Goal: Information Seeking & Learning: Find specific fact

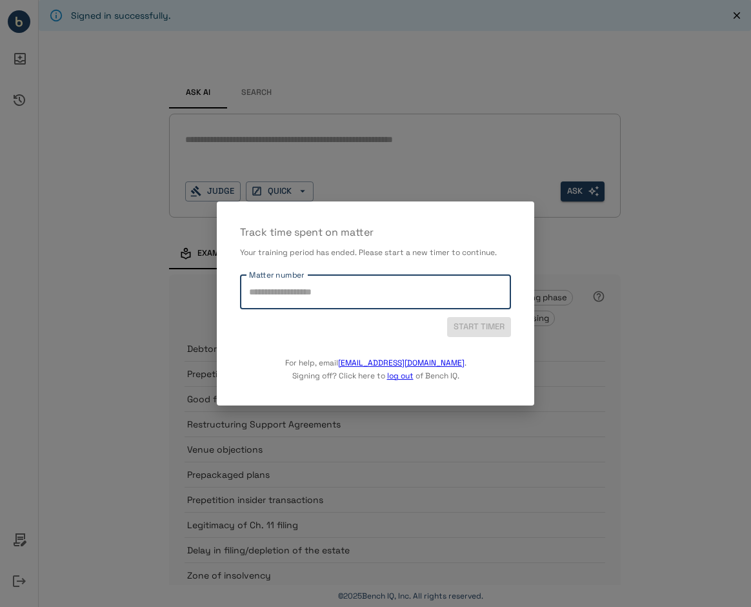
click at [327, 293] on input "Matter number" at bounding box center [375, 292] width 259 height 23
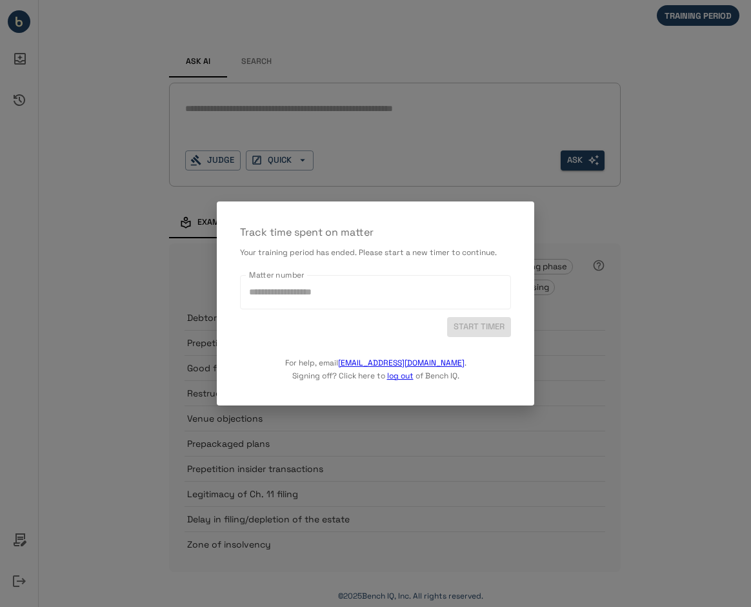
click at [612, 327] on div at bounding box center [375, 303] width 751 height 607
click at [359, 287] on input "Matter number" at bounding box center [375, 292] width 259 height 23
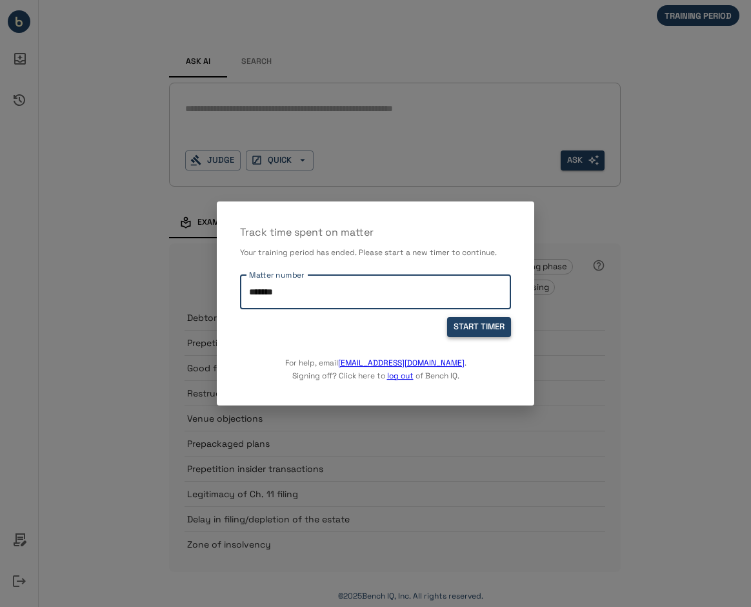
type input "*******"
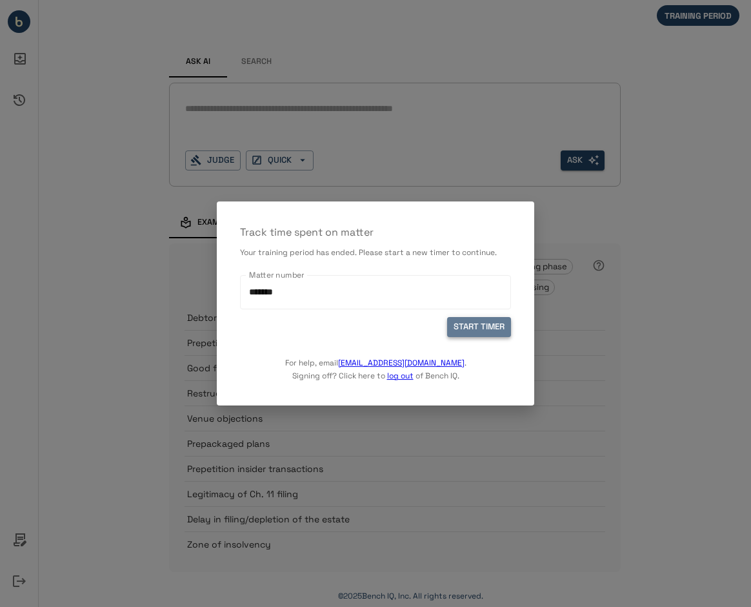
click at [460, 327] on button "START TIMER" at bounding box center [479, 327] width 64 height 20
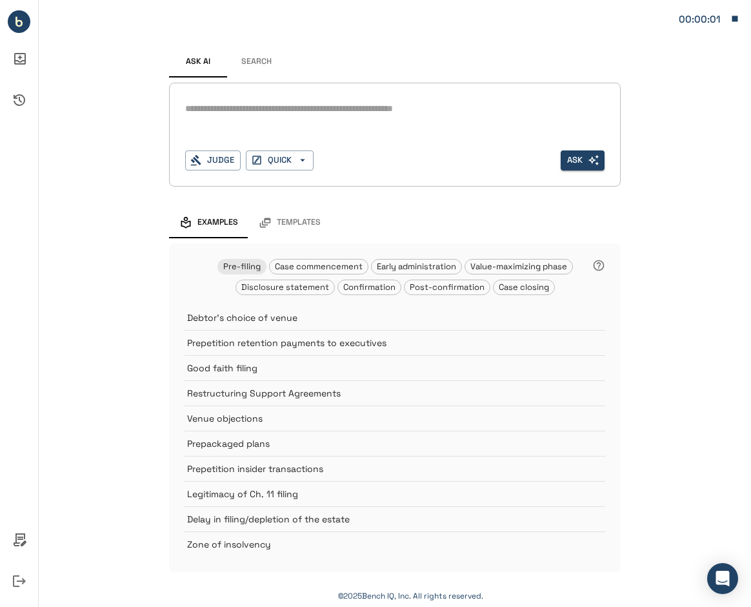
click at [270, 114] on textarea at bounding box center [394, 108] width 419 height 15
click at [205, 156] on button "Judge" at bounding box center [213, 160] width 56 height 20
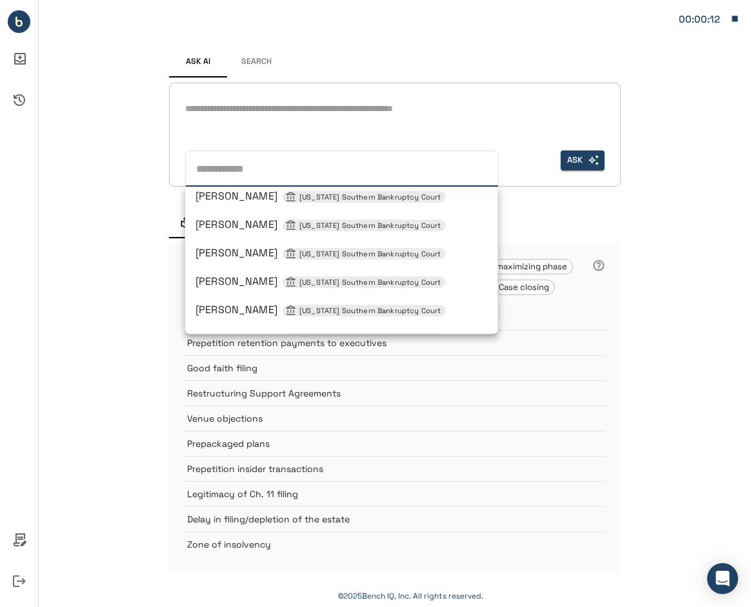
scroll to position [937, 0]
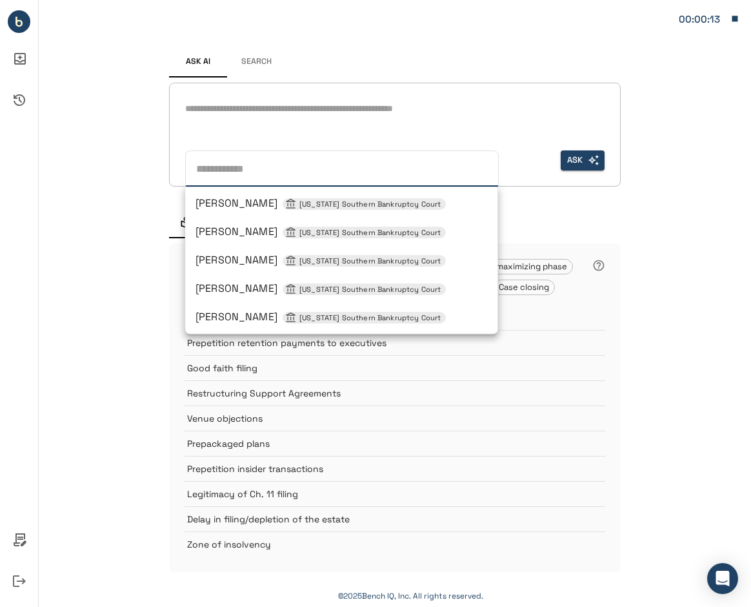
click at [232, 233] on span "[PERSON_NAME] [US_STATE] Southern Bankruptcy Court" at bounding box center [321, 232] width 250 height 14
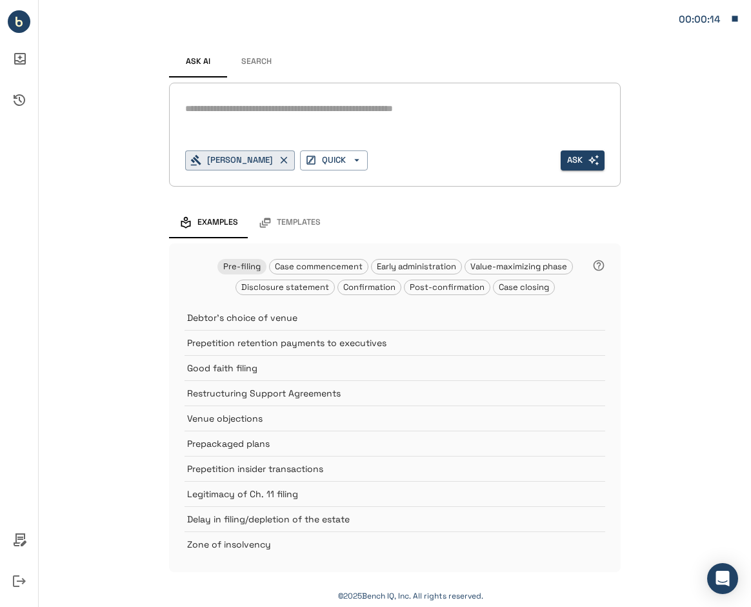
click at [260, 103] on textarea at bounding box center [394, 108] width 419 height 15
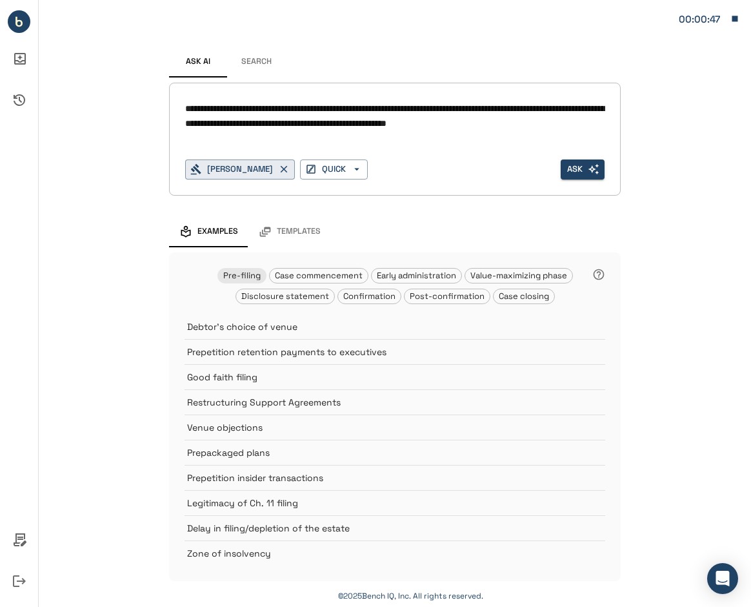
type textarea "**********"
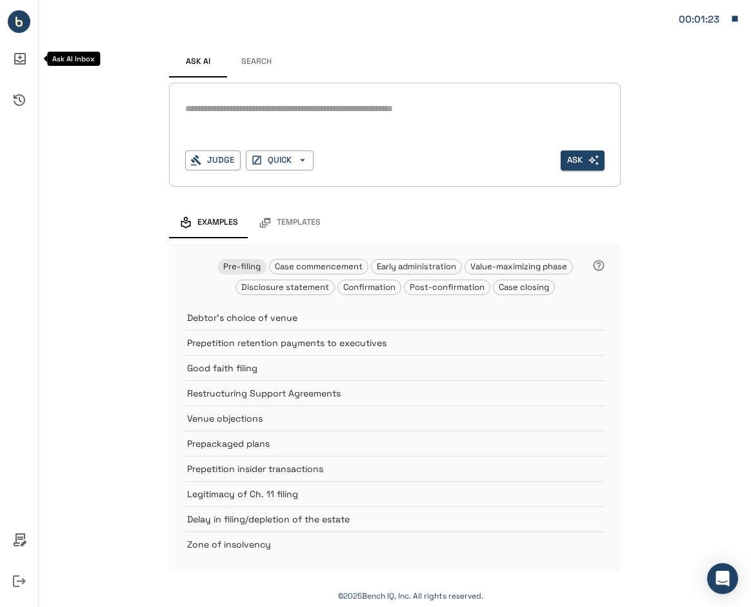
click at [26, 65] on icon "Ask AI Inbox" at bounding box center [19, 58] width 31 height 31
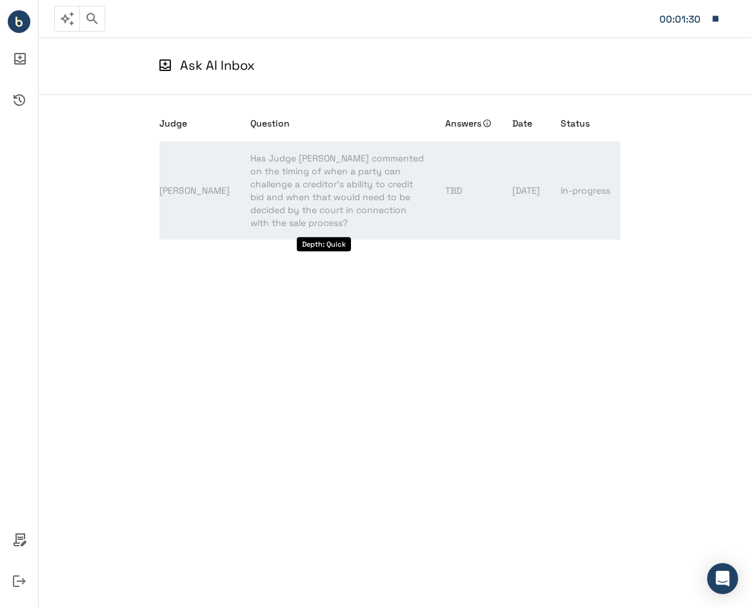
click at [381, 196] on span "Has Judge [PERSON_NAME] commented on the timing of when a party can challenge a…" at bounding box center [337, 190] width 174 height 76
click at [168, 187] on td "[PERSON_NAME]" at bounding box center [199, 190] width 81 height 98
click at [391, 181] on span "Has Judge [PERSON_NAME] commented on the timing of when a party can challenge a…" at bounding box center [337, 190] width 174 height 76
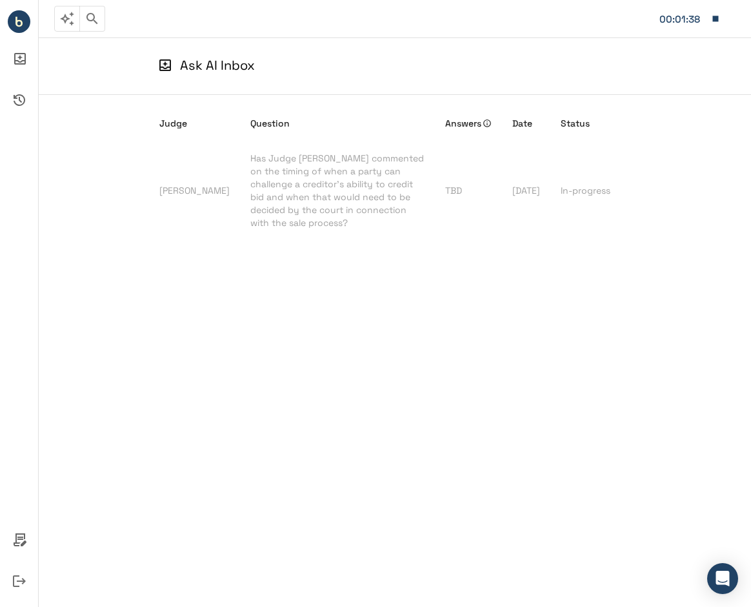
click at [88, 25] on icon "button" at bounding box center [92, 18] width 15 height 15
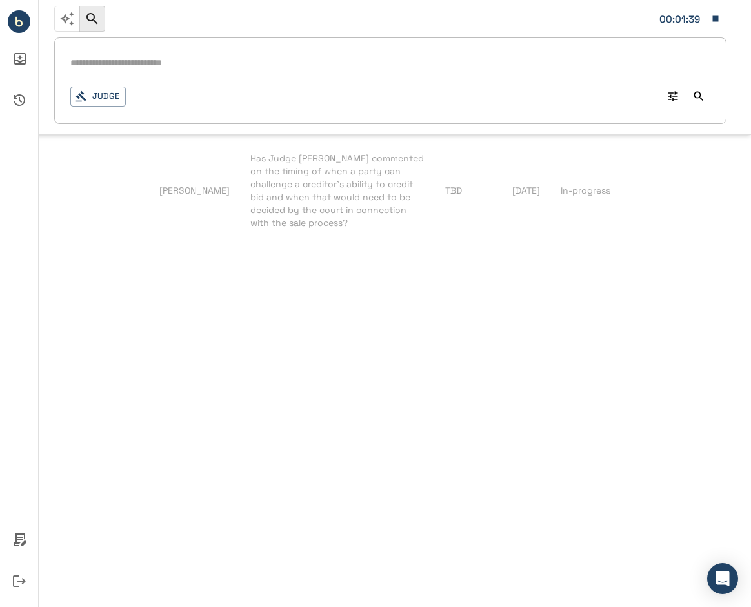
click at [94, 57] on input "text" at bounding box center [390, 63] width 640 height 19
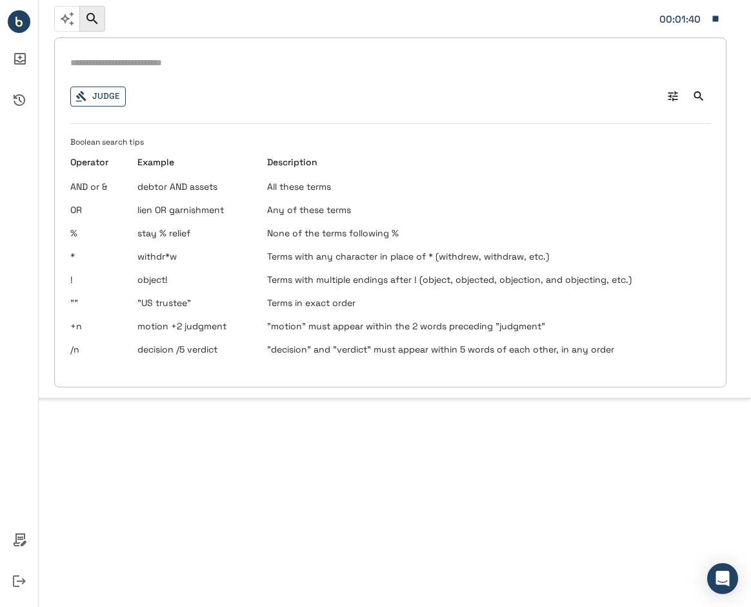
click at [97, 88] on button "Judge" at bounding box center [98, 96] width 56 height 20
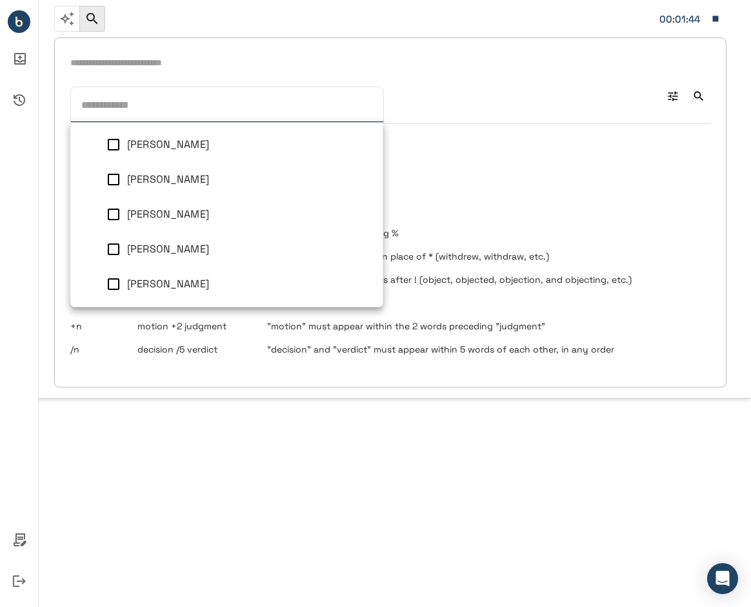
scroll to position [1300, 0]
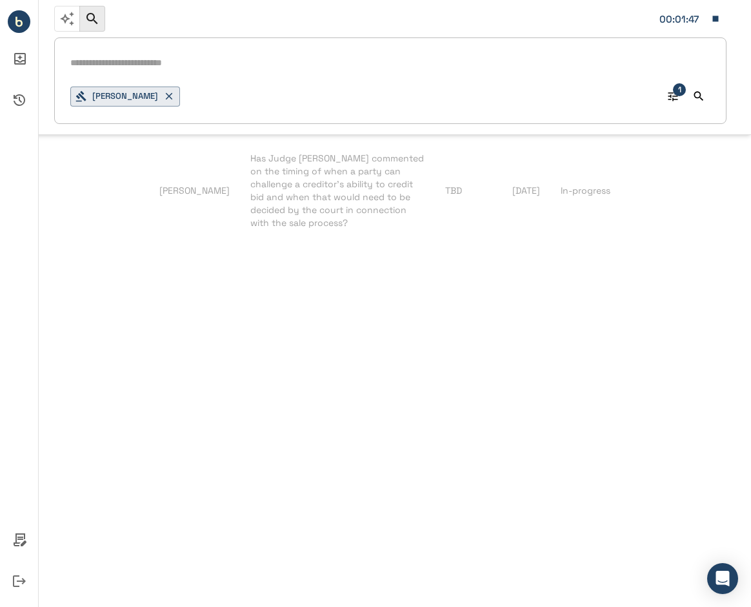
click at [99, 463] on div "Judge Question Answers Date Status [PERSON_NAME] Has Judge [PERSON_NAME] commen…" at bounding box center [395, 333] width 712 height 476
click at [130, 65] on input "text" at bounding box center [390, 63] width 640 height 19
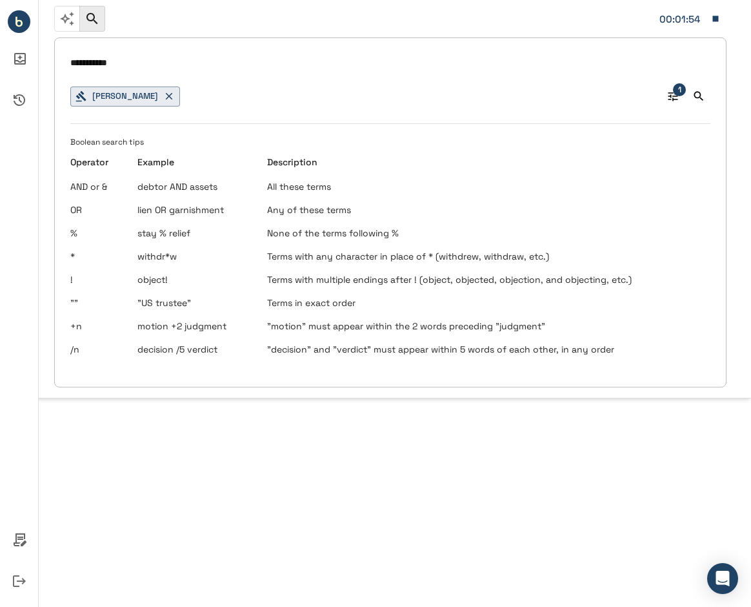
click at [69, 64] on div "**********" at bounding box center [390, 212] width 672 height 350
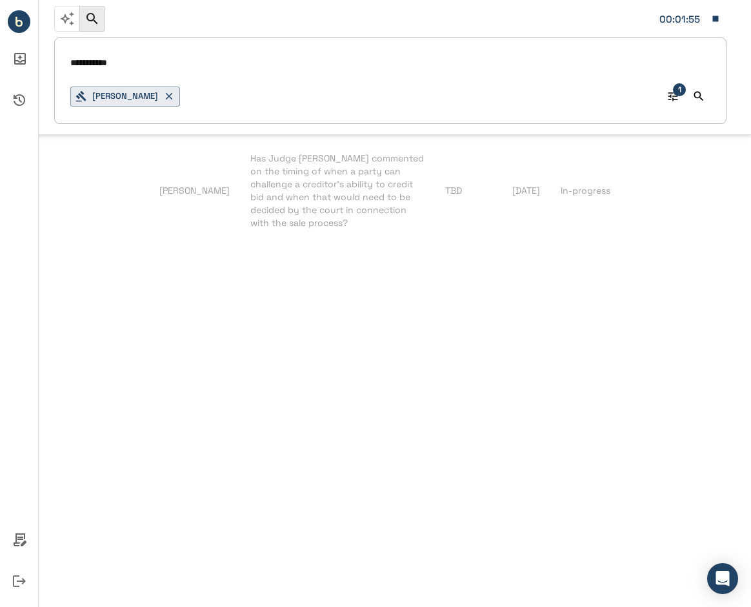
click at [72, 65] on input "**********" at bounding box center [390, 63] width 640 height 19
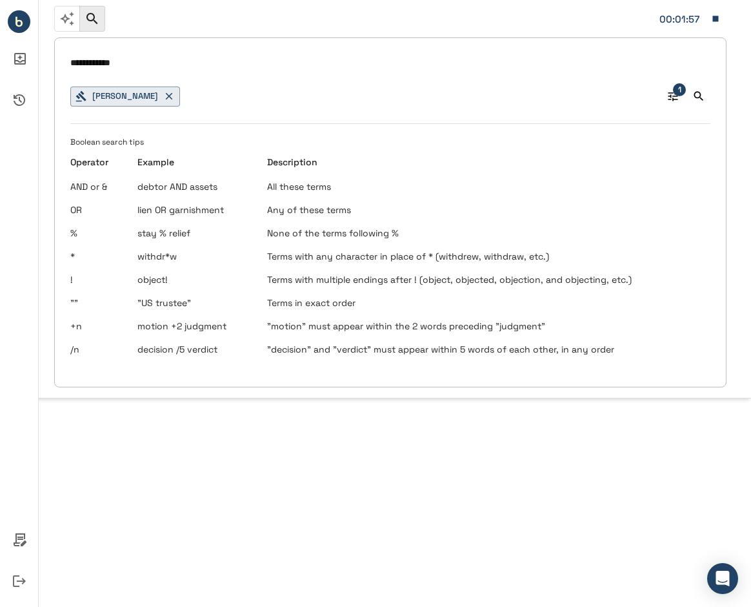
click at [134, 59] on input "**********" at bounding box center [390, 63] width 640 height 19
type input "**********"
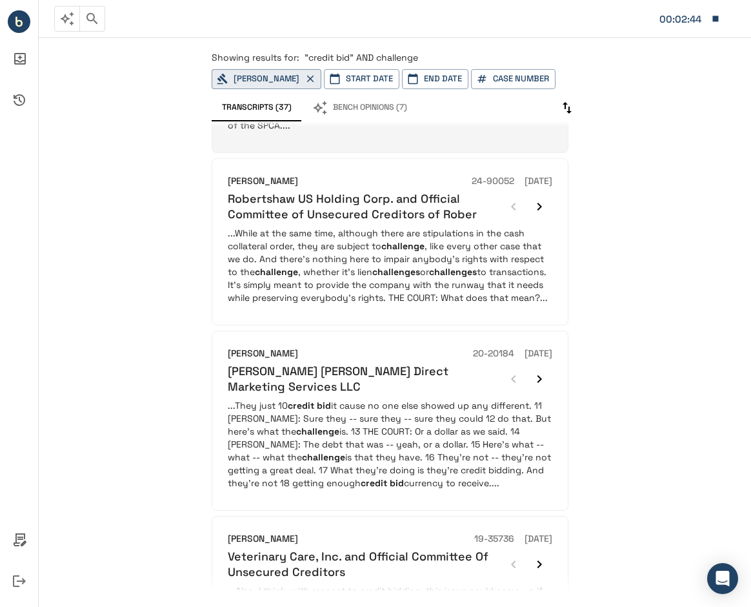
scroll to position [341, 0]
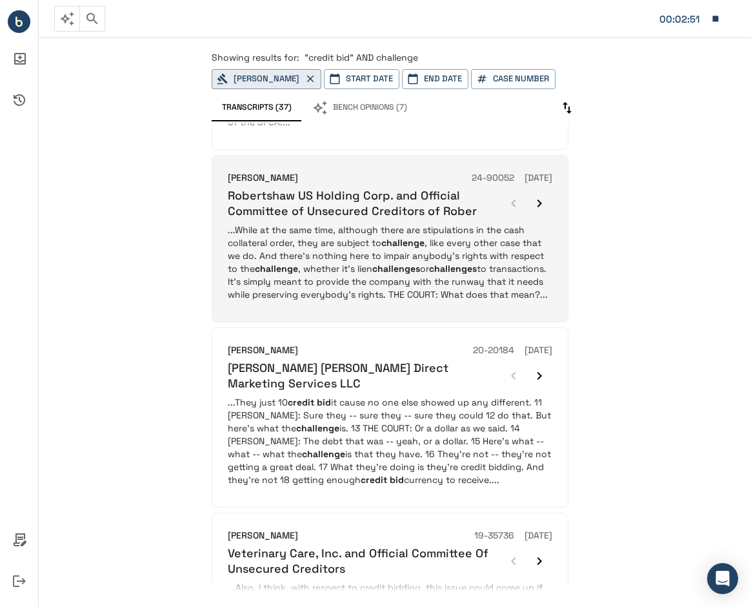
click at [376, 208] on h6 "Robertshaw US Holding Corp. and Official Committee of Unsecured Creditors of Ro…" at bounding box center [364, 203] width 273 height 30
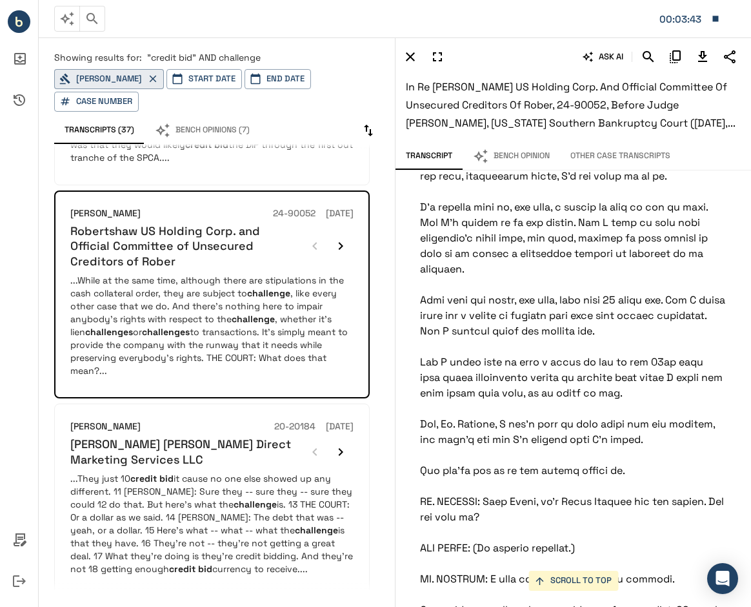
scroll to position [43044, 4]
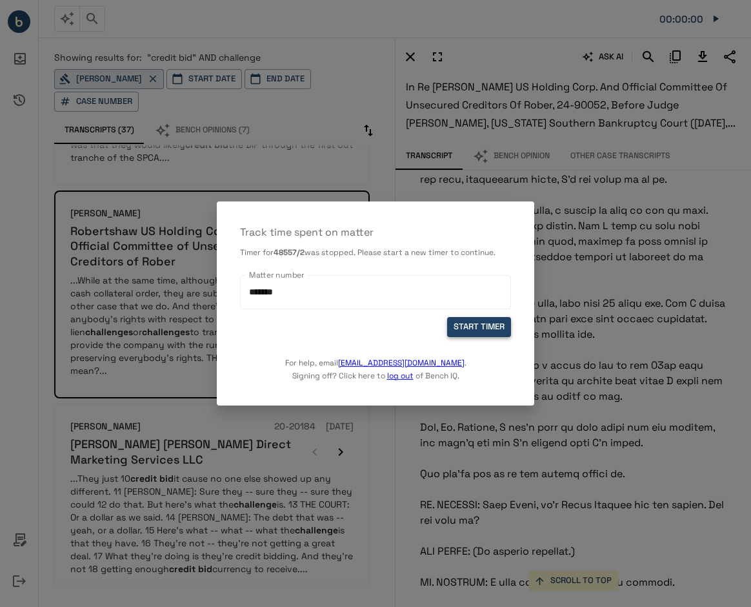
click at [456, 326] on button "START TIMER" at bounding box center [479, 327] width 64 height 20
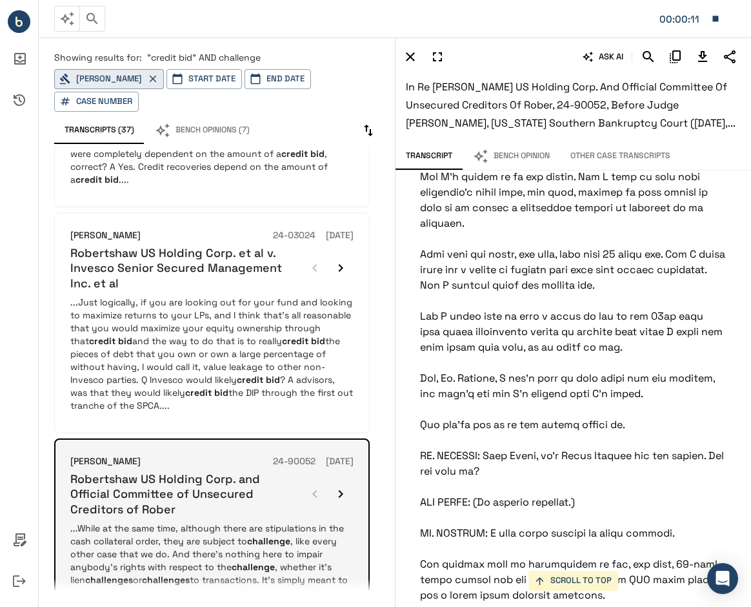
scroll to position [0, 0]
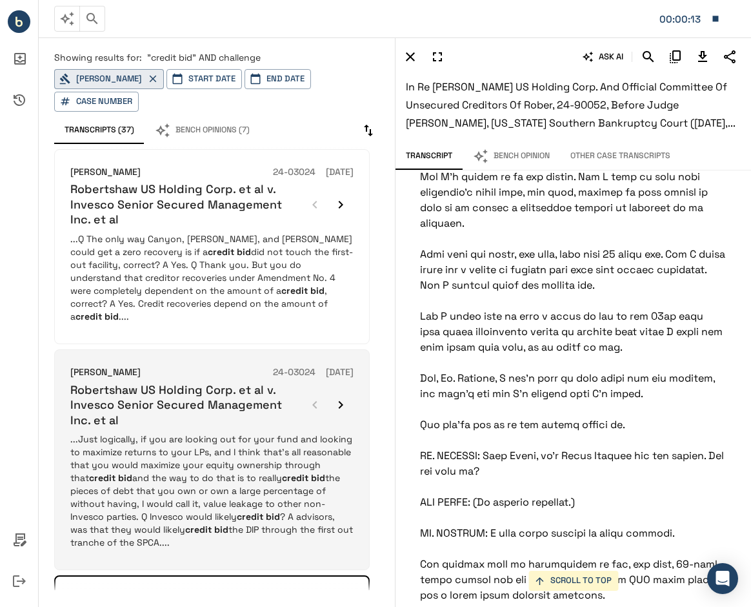
click at [187, 432] on p "...Just logically, if you are looking out for your fund and looking to maximize…" at bounding box center [211, 490] width 283 height 116
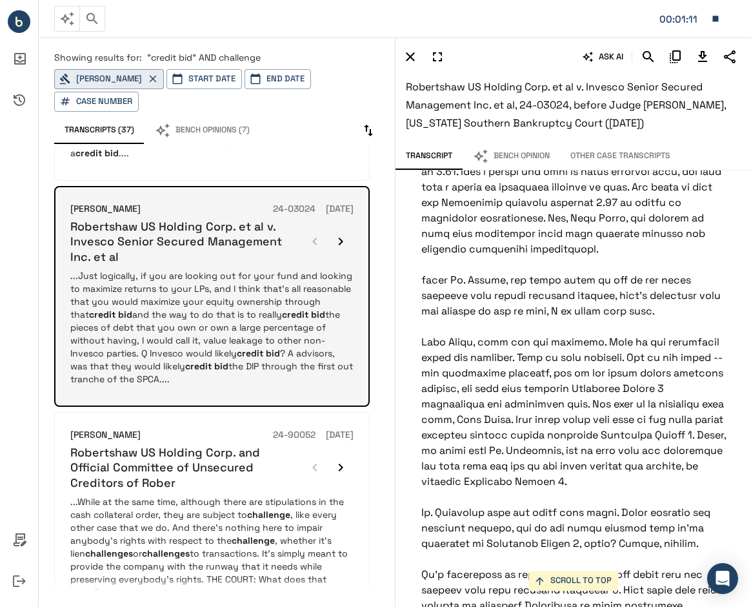
scroll to position [194, 0]
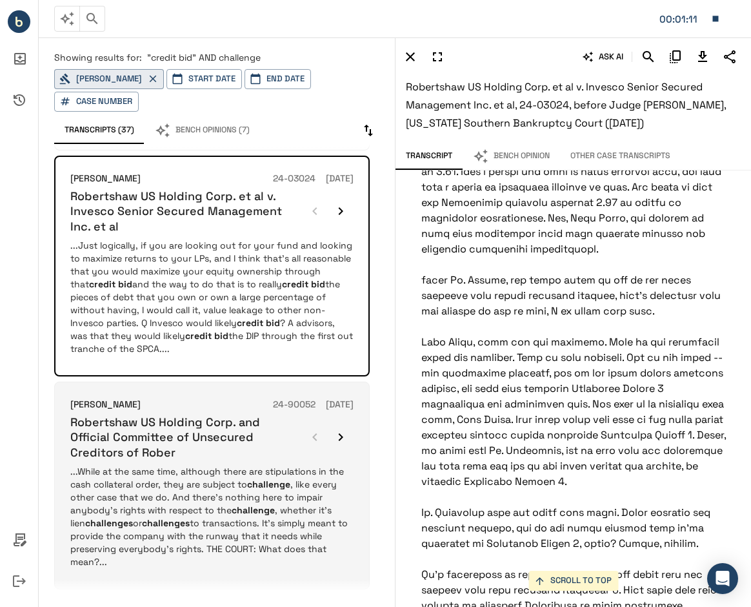
click at [219, 425] on h6 "Robertshaw US Holding Corp. and Official Committee of Unsecured Creditors of Ro…" at bounding box center [186, 436] width 232 height 45
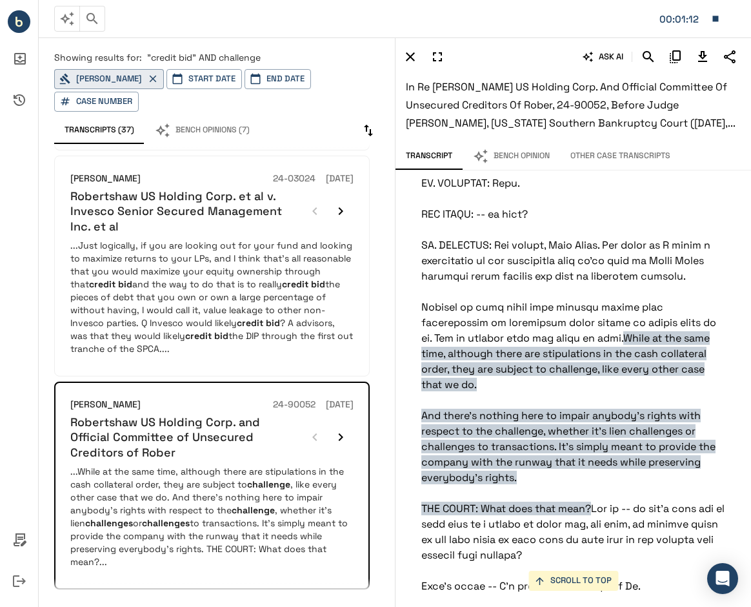
scroll to position [41409, 0]
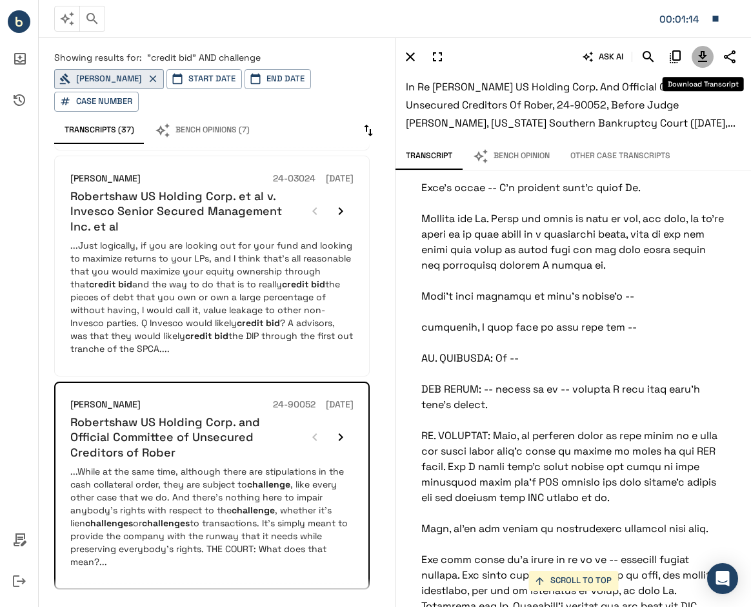
click at [702, 54] on icon "Download Transcript" at bounding box center [702, 56] width 15 height 15
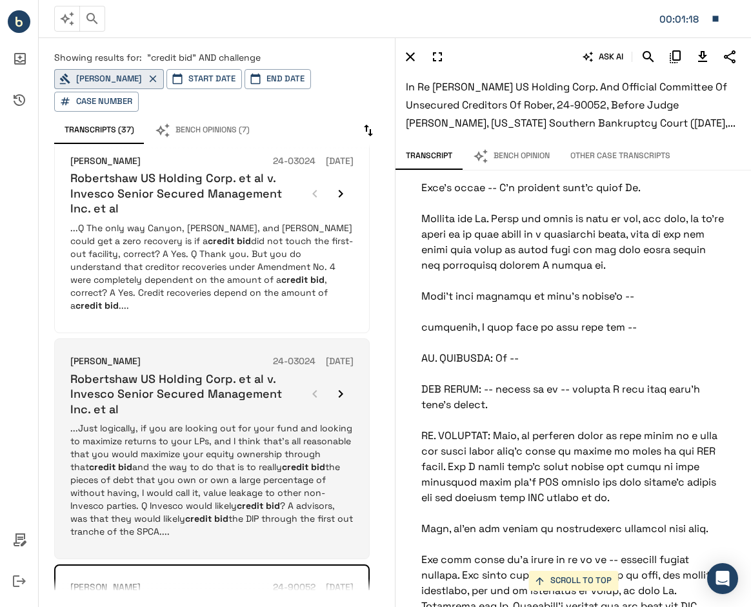
scroll to position [0, 0]
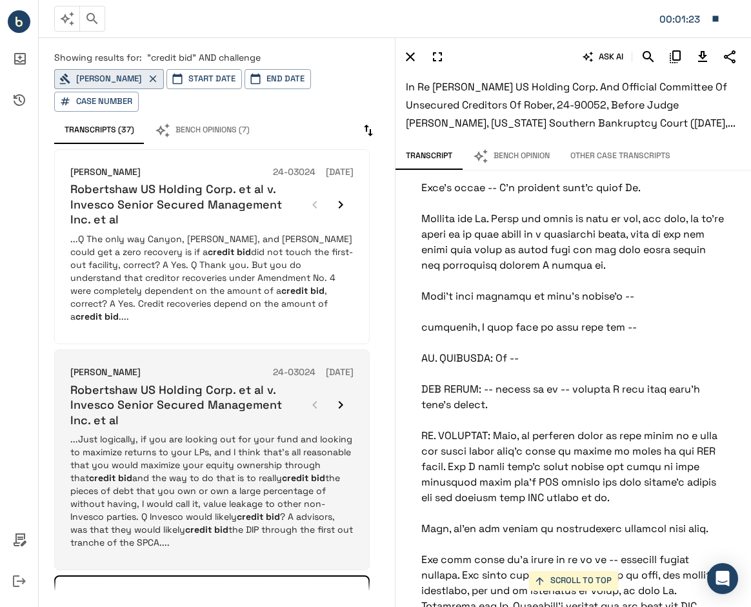
click at [276, 407] on h6 "Robertshaw US Holding Corp. et al v. Invesco Senior Secured Management Inc. et …" at bounding box center [186, 404] width 232 height 45
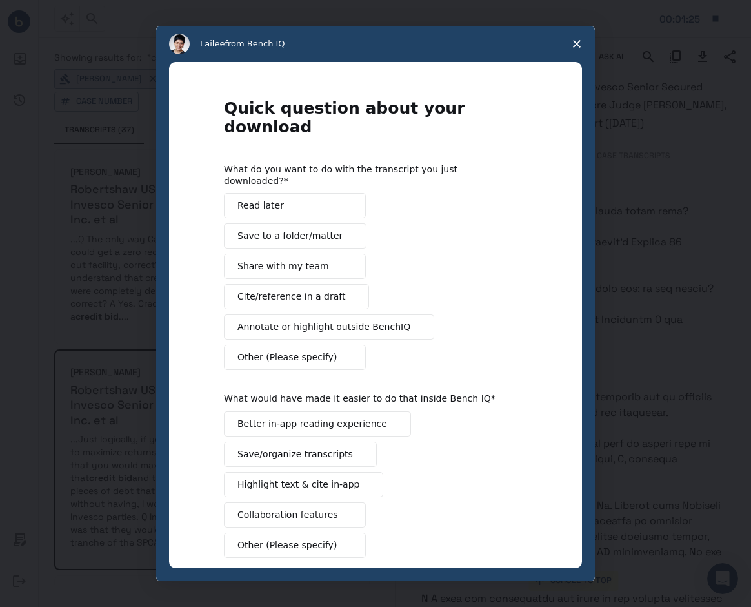
click at [748, 343] on div "Intercom messenger" at bounding box center [375, 303] width 751 height 607
click at [321, 193] on button "Read later" at bounding box center [295, 205] width 142 height 25
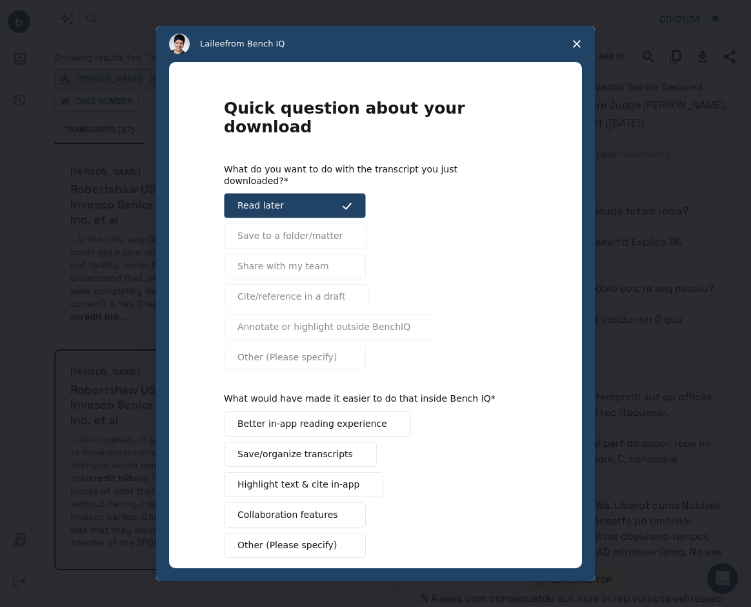
click at [488, 580] on button "Submit" at bounding box center [502, 591] width 49 height 22
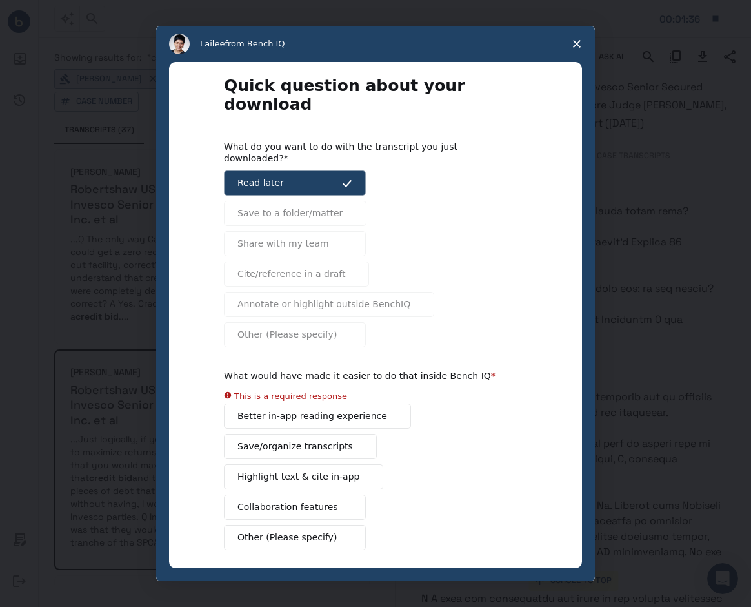
scroll to position [45, 0]
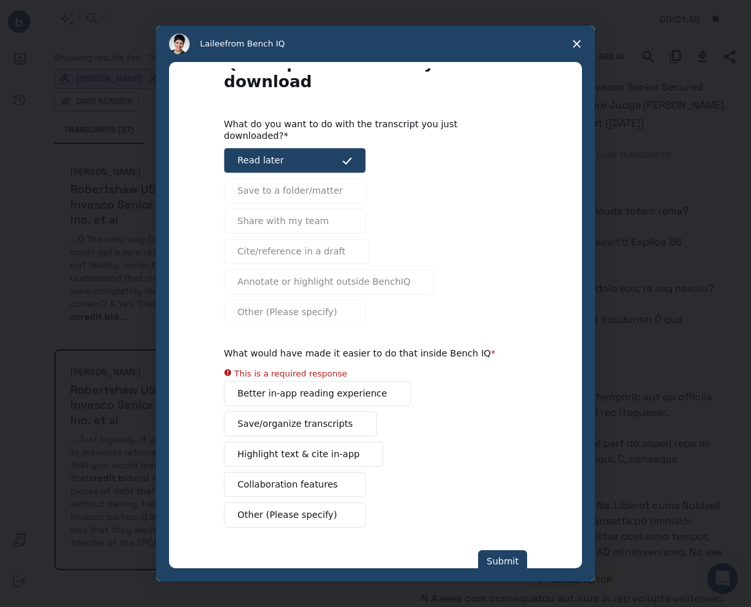
click at [580, 40] on icon "Close survey" at bounding box center [577, 44] width 8 height 8
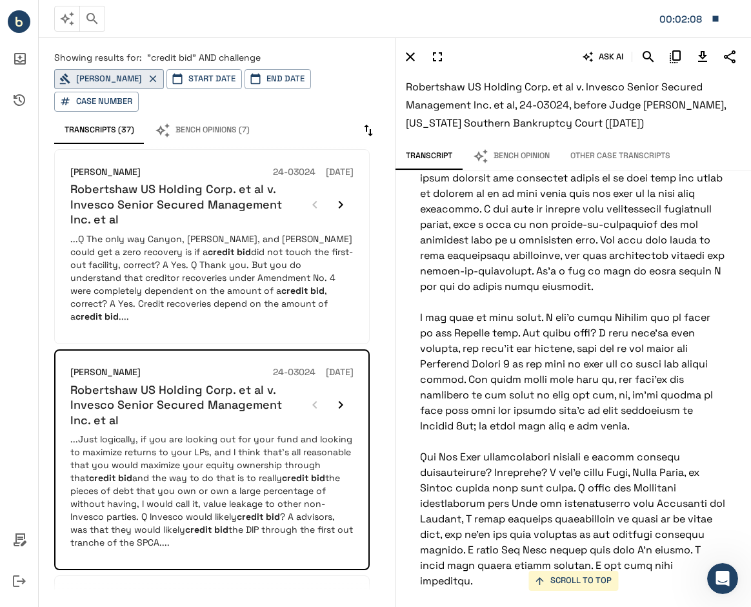
scroll to position [64527, 11]
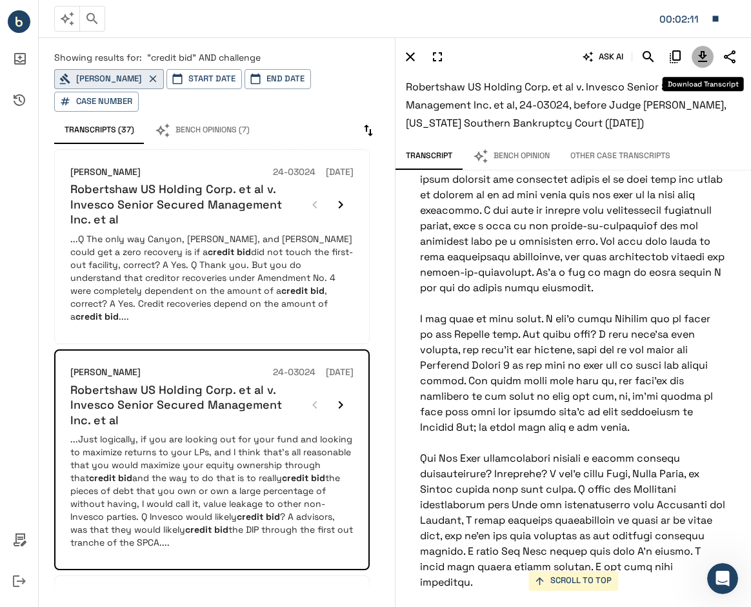
click at [705, 54] on icon "Download Transcript" at bounding box center [702, 56] width 9 height 11
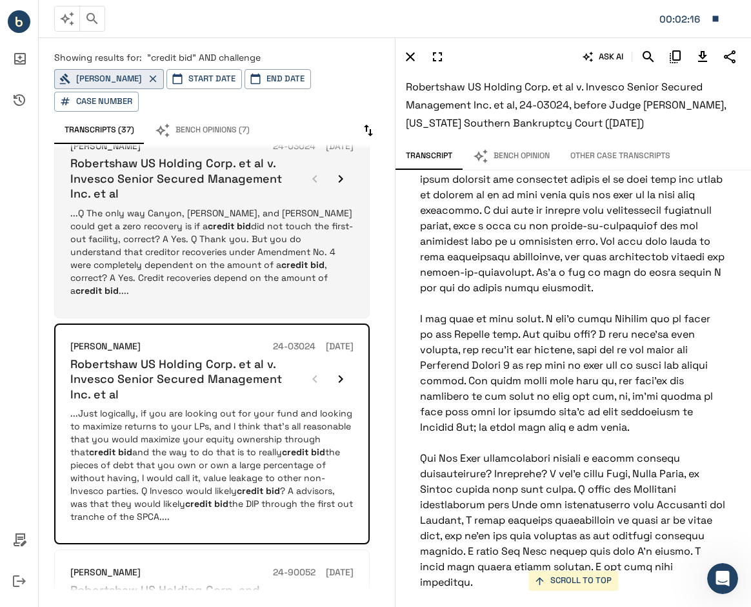
scroll to position [30, 0]
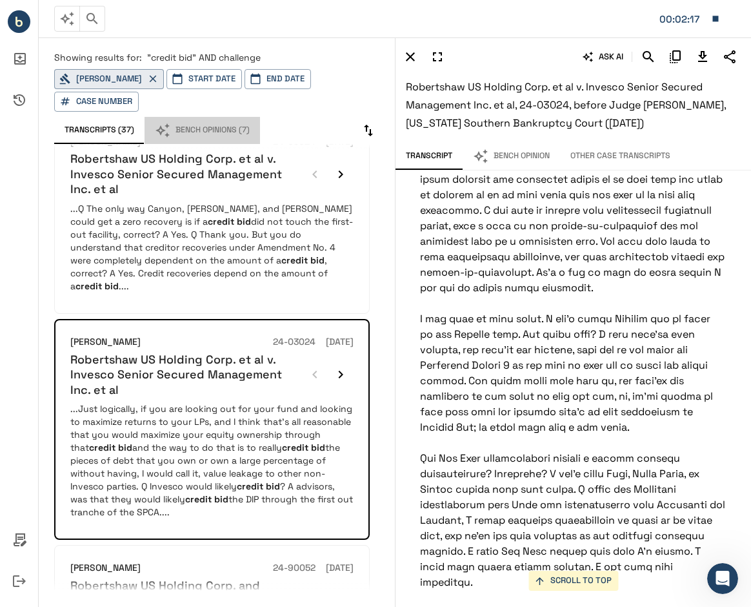
click at [199, 123] on button "Bench Opinions (7)" at bounding box center [203, 130] width 116 height 27
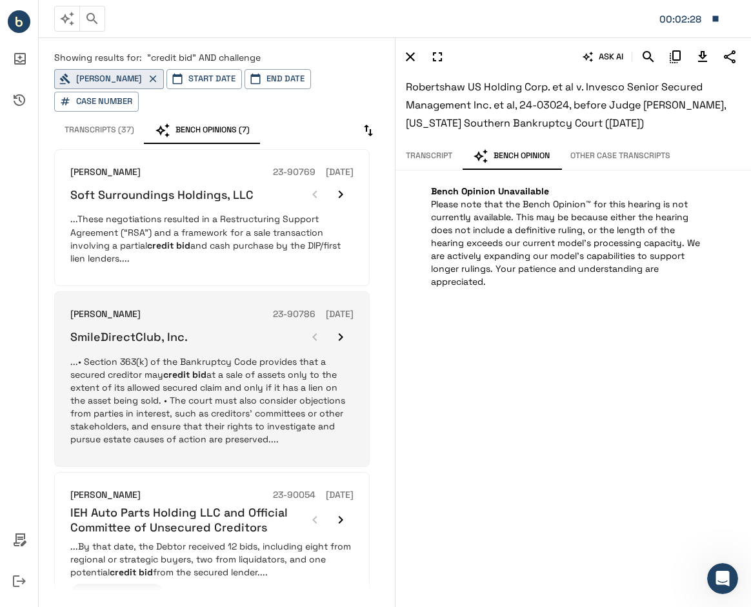
click at [199, 392] on p "...• Section 363(k) of the Bankruptcy Code provides that a secured creditor may…" at bounding box center [211, 400] width 283 height 90
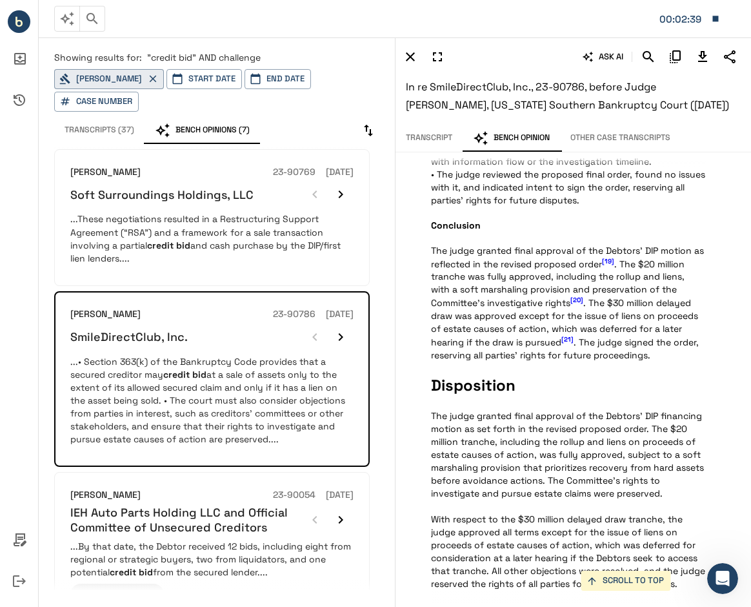
scroll to position [2165, 0]
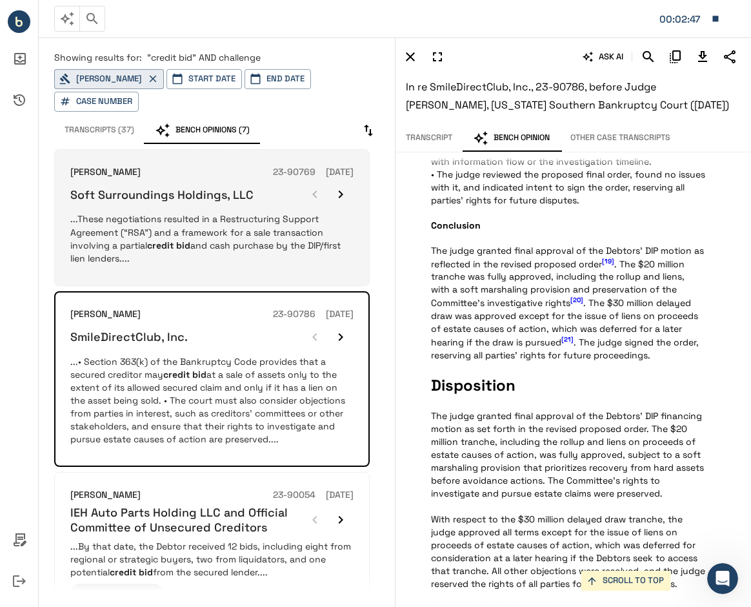
click at [217, 274] on div "[PERSON_NAME] 23-90769 [DATE] Soft Surroundings Holdings, LLC ...These negotiat…" at bounding box center [212, 217] width 316 height 137
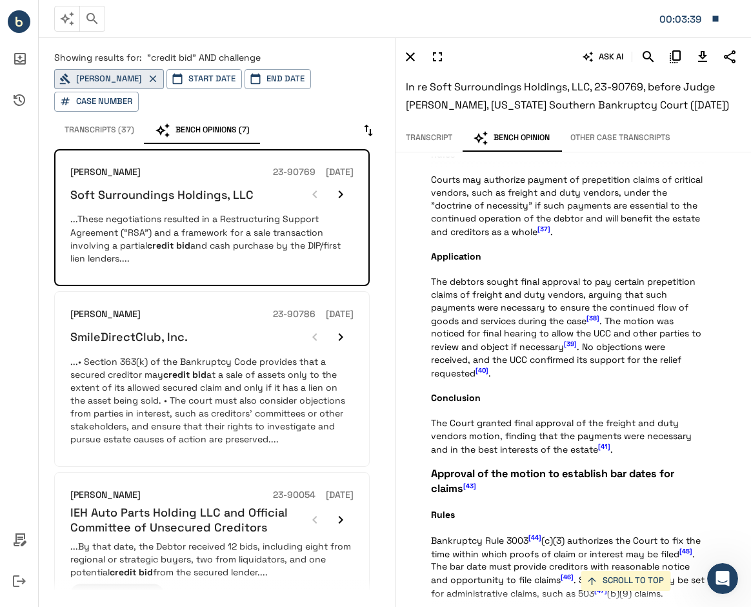
scroll to position [3151, 0]
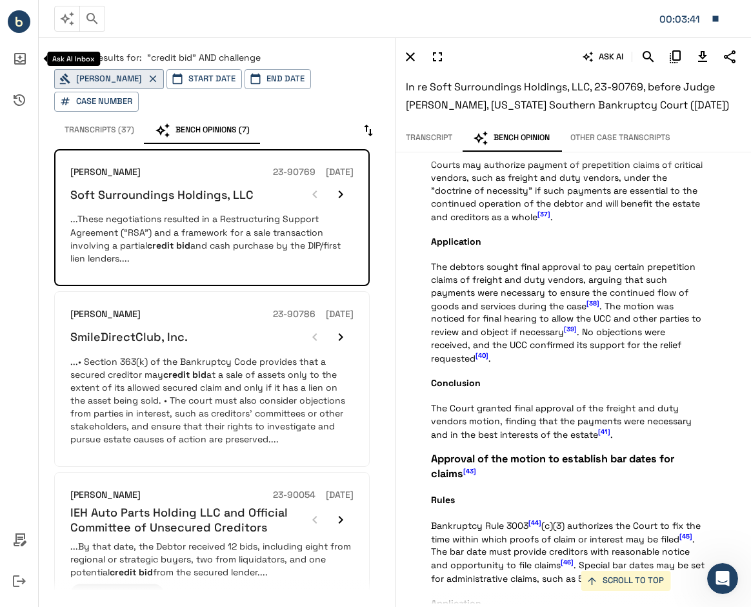
click at [15, 62] on icon "Ask AI Inbox" at bounding box center [19, 58] width 31 height 31
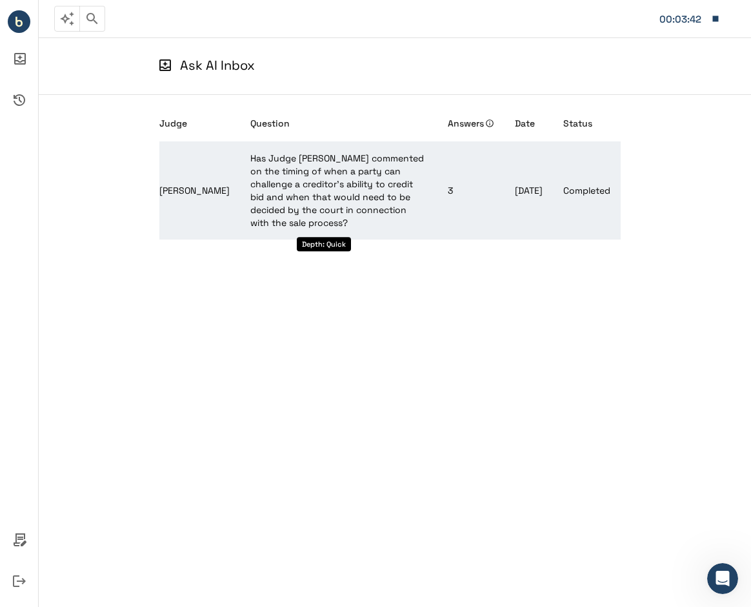
click at [395, 192] on span "Has Judge [PERSON_NAME] commented on the timing of when a party can challenge a…" at bounding box center [337, 190] width 174 height 76
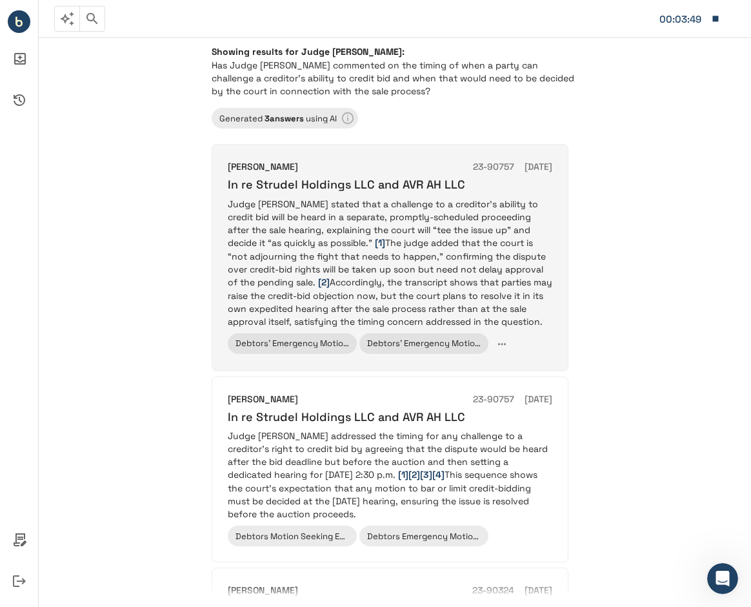
click at [407, 216] on p "Judge [PERSON_NAME] stated that a challenge to a creditor’s ability to credit b…" at bounding box center [390, 262] width 325 height 130
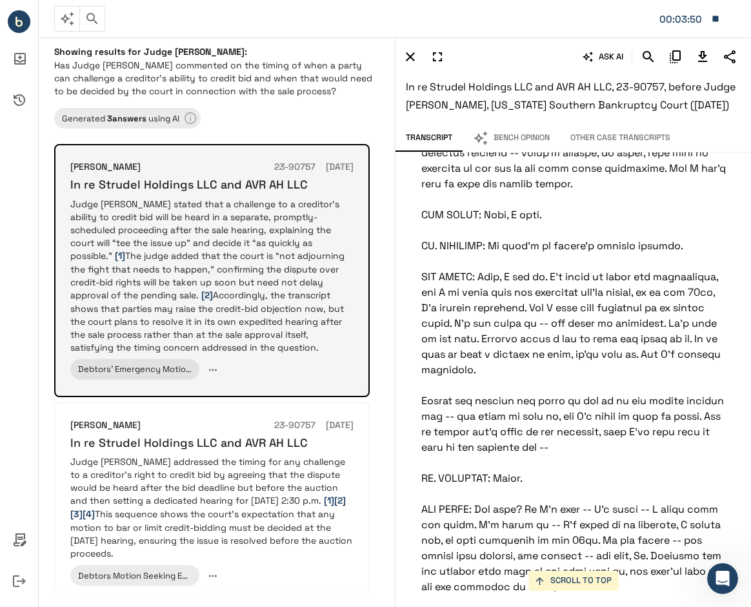
scroll to position [11833, 0]
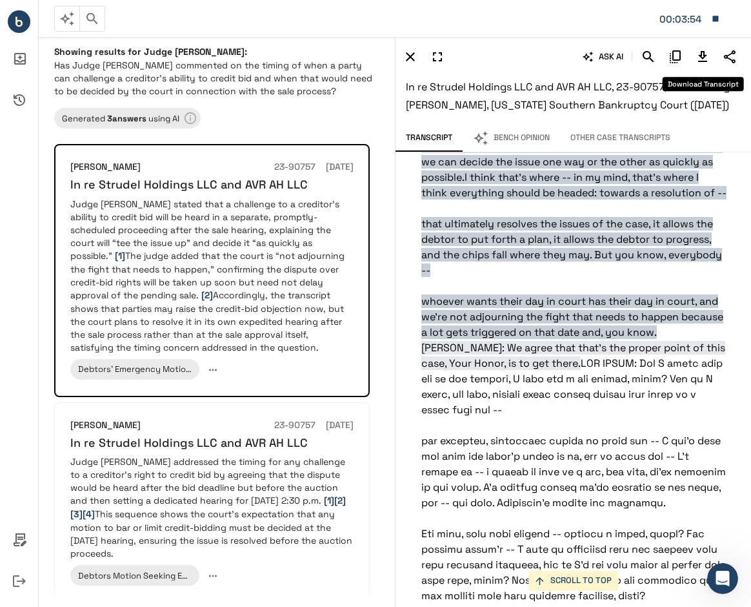
click at [698, 56] on icon "Download Transcript" at bounding box center [702, 56] width 15 height 15
click at [503, 339] on span "I think that's where -- in my mind, that's where I think everything should be h…" at bounding box center [573, 254] width 305 height 168
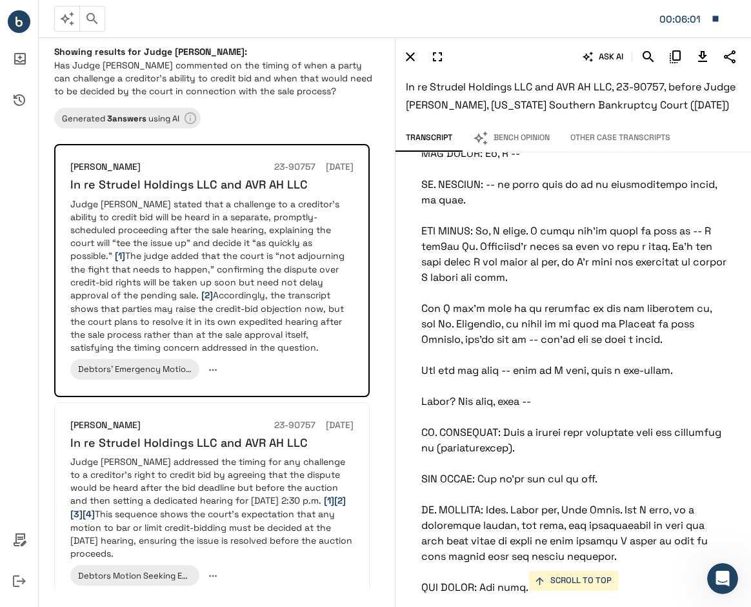
scroll to position [15703, 0]
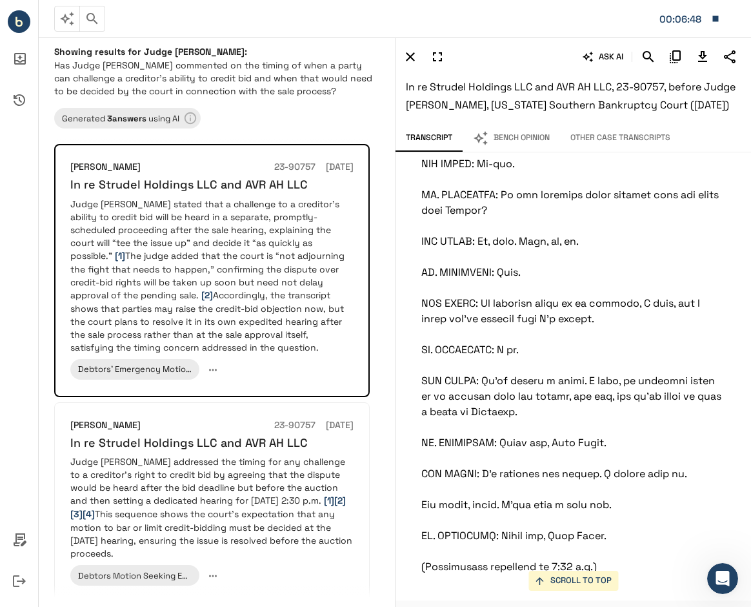
scroll to position [18704, 0]
click at [703, 51] on icon "Download Transcript" at bounding box center [702, 56] width 9 height 11
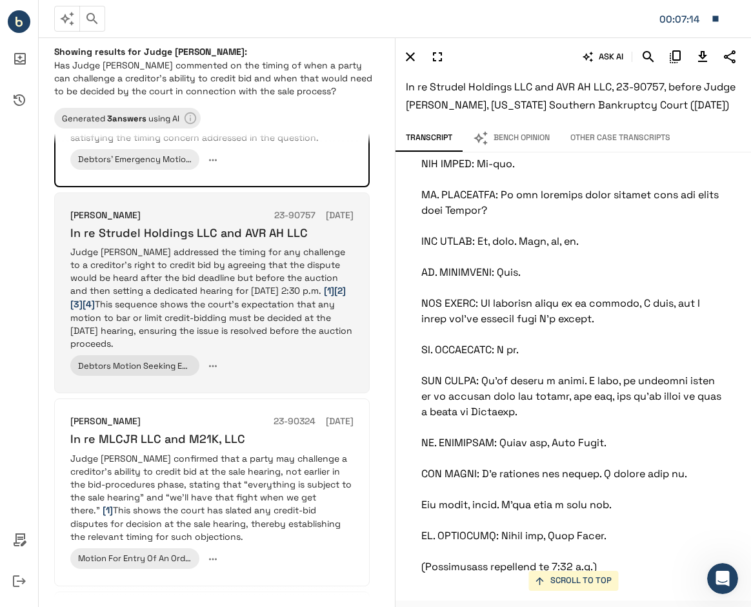
scroll to position [210, 0]
click at [245, 305] on p "Judge [PERSON_NAME] addressed the timing for any challenge to a creditor’s righ…" at bounding box center [211, 297] width 283 height 105
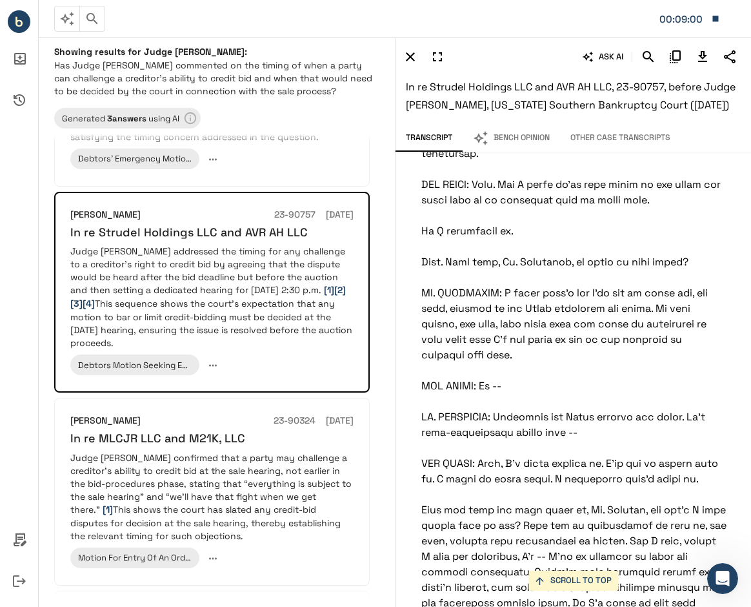
scroll to position [4841, 0]
click at [499, 396] on p "We're also ,in the motion, not trying to, you know, preclude the lender from cr…" at bounding box center [574, 6] width 357 height 9376
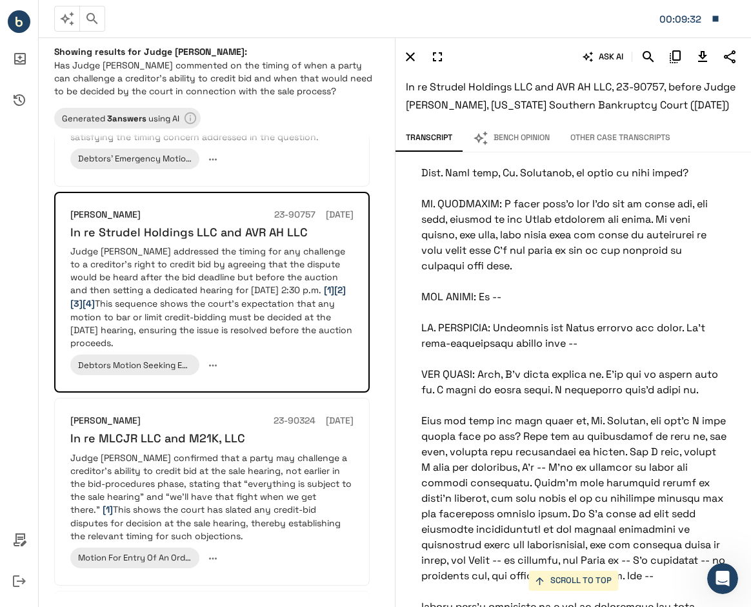
scroll to position [4930, 0]
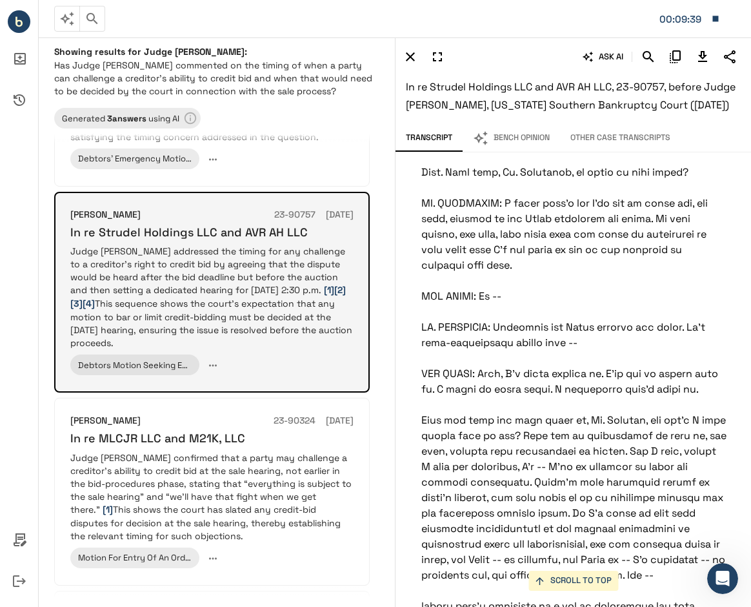
drag, startPoint x: 70, startPoint y: 250, endPoint x: 245, endPoint y: 344, distance: 199.2
click at [245, 344] on div "[PERSON_NAME] 23-90757 [DATE] In re Strudel Holdings LLC and AVR AH LLC Judge […" at bounding box center [212, 292] width 316 height 201
copy p "Judge [PERSON_NAME] addressed the timing for any challenge to a creditor’s righ…"
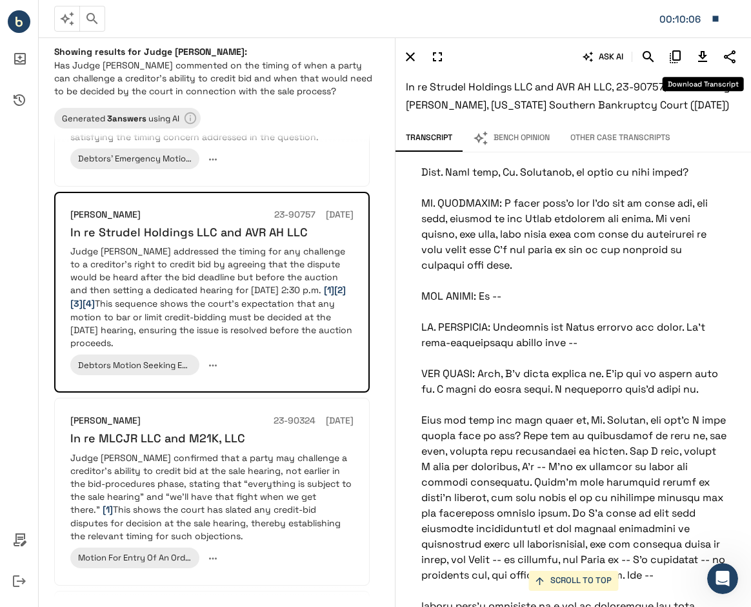
click at [703, 55] on icon "Download Transcript" at bounding box center [702, 56] width 9 height 11
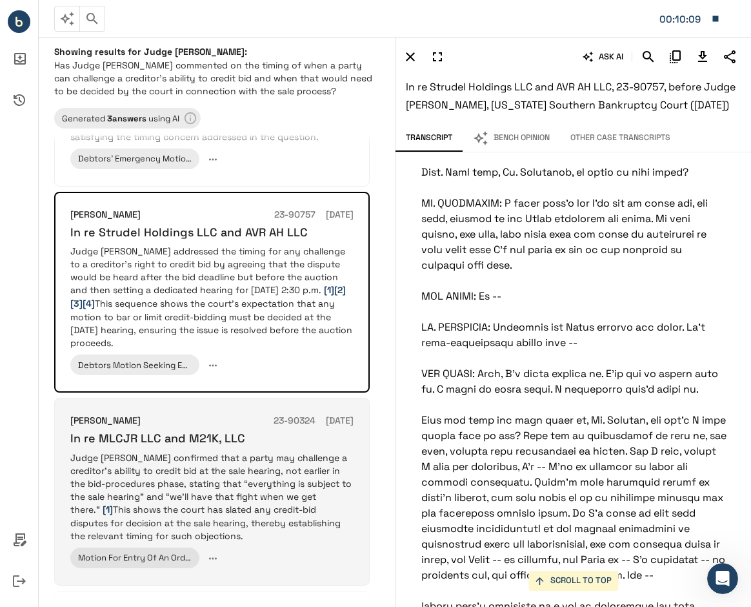
click at [163, 460] on p "Judge [PERSON_NAME] confirmed that a party may challenge a creditor’s ability t…" at bounding box center [211, 496] width 283 height 91
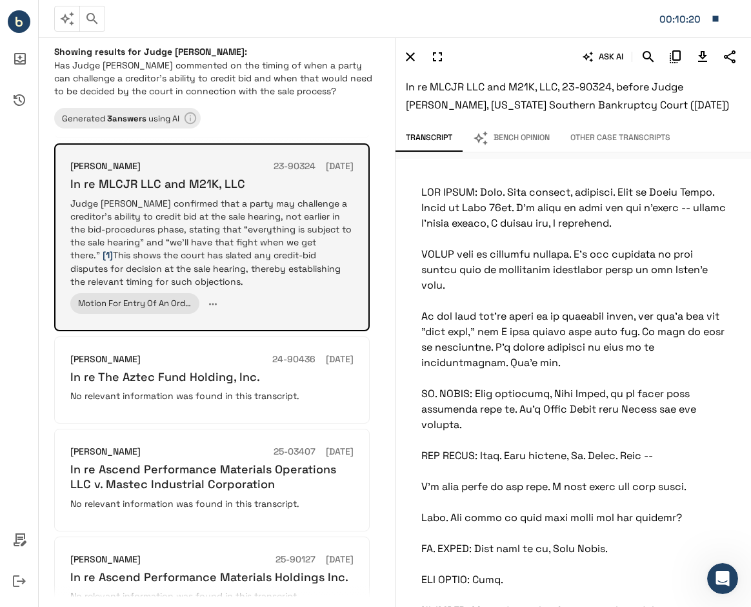
scroll to position [438, 0]
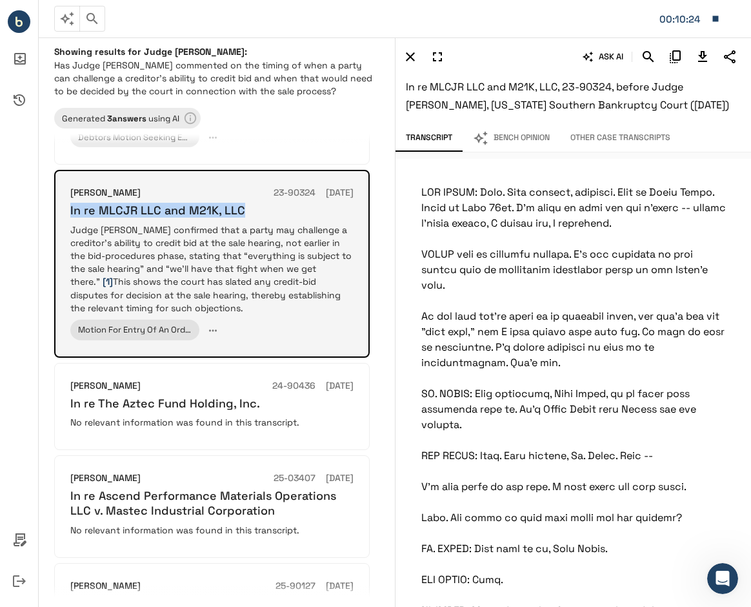
drag, startPoint x: 239, startPoint y: 207, endPoint x: 67, endPoint y: 210, distance: 171.7
click at [67, 210] on div "[PERSON_NAME] 23-90324 [DATE] In re MLCJR LLC and M21K, LLC Judge [PERSON_NAME]…" at bounding box center [212, 263] width 316 height 187
copy h6 "In re MLCJR LLC and M21K, LLC"
click at [244, 274] on p "Judge [PERSON_NAME] confirmed that a party may challenge a creditor’s ability t…" at bounding box center [211, 268] width 283 height 91
drag, startPoint x: 70, startPoint y: 224, endPoint x: 155, endPoint y: 307, distance: 118.7
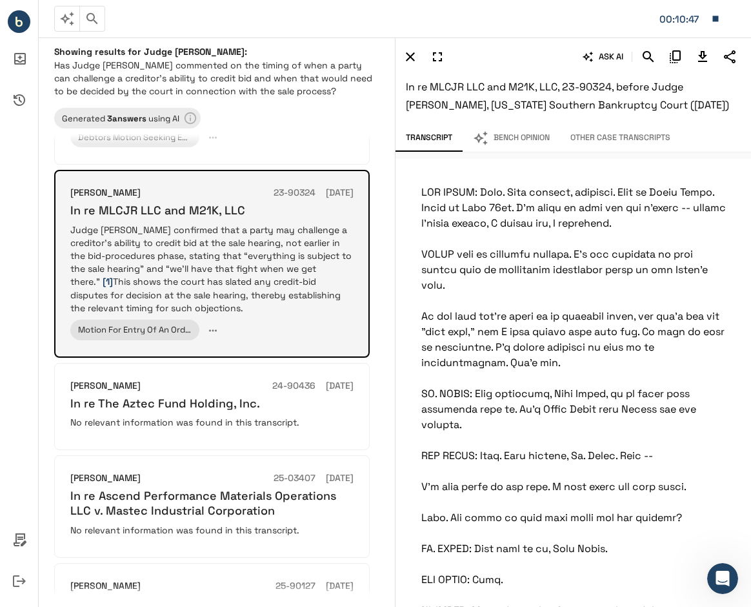
click at [155, 307] on p "Judge [PERSON_NAME] confirmed that a party may challenge a creditor’s ability t…" at bounding box center [211, 268] width 283 height 91
copy p "Judge [PERSON_NAME] confirmed that a party may challenge a creditor’s ability t…"
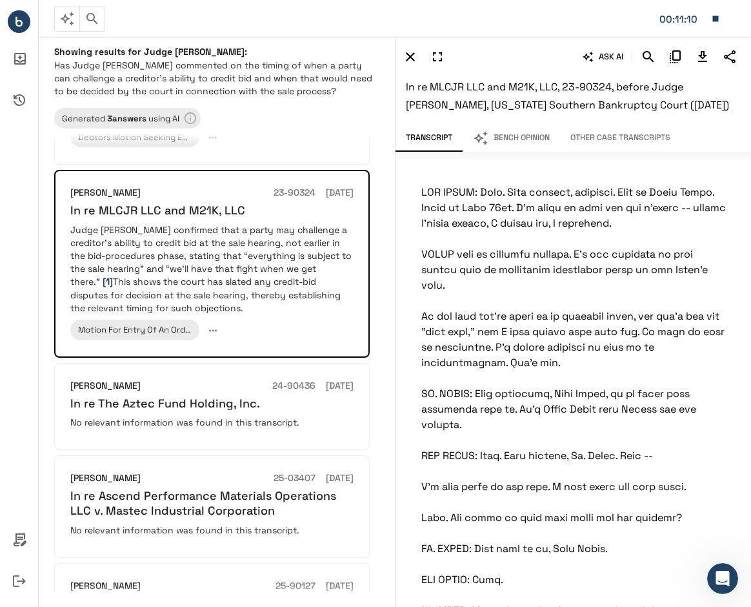
click at [705, 52] on icon "Download Transcript" at bounding box center [702, 56] width 9 height 11
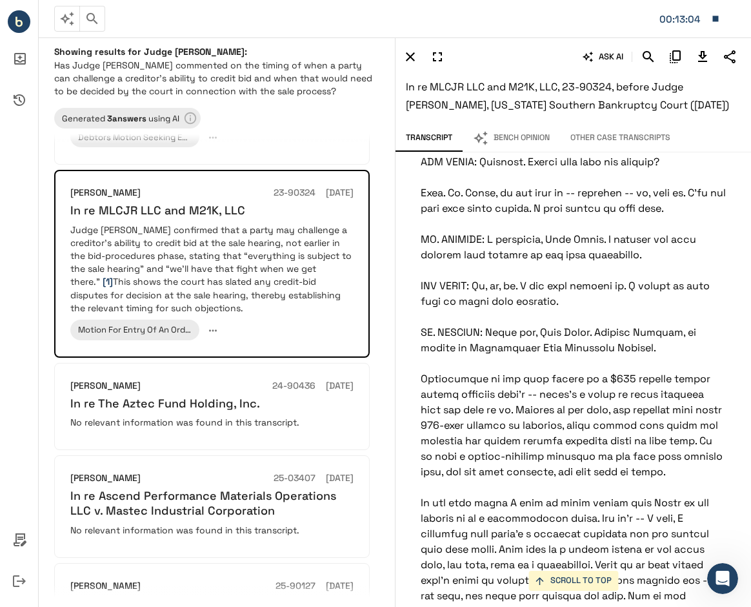
scroll to position [34667, 1]
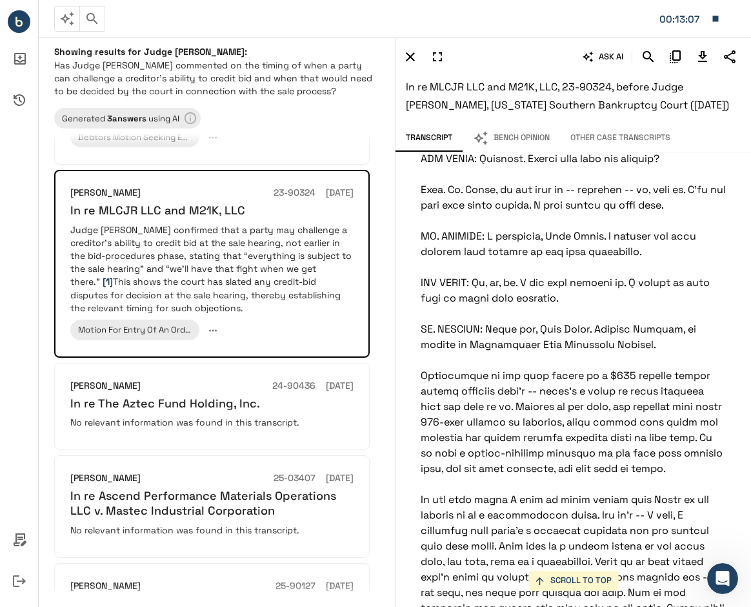
drag, startPoint x: 419, startPoint y: 300, endPoint x: 692, endPoint y: 359, distance: 278.7
copy p "And I think on the credit bid portion of it, parties are going to -- everything…"
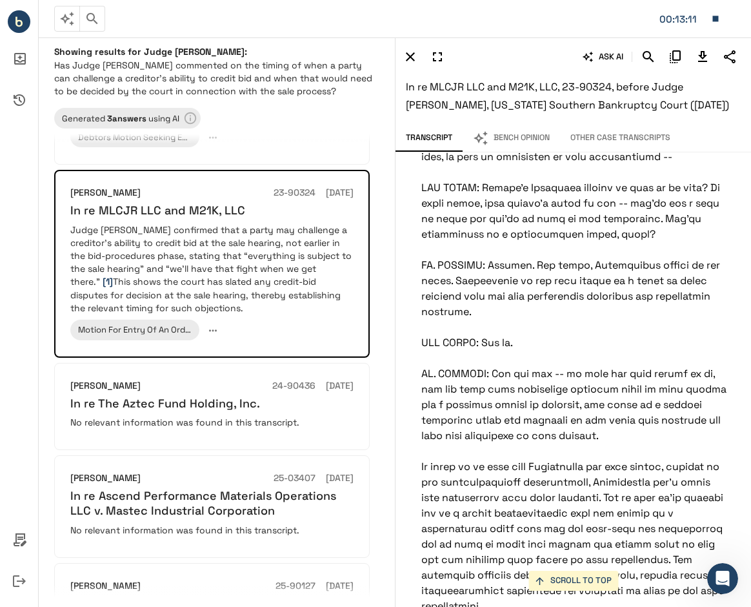
scroll to position [35614, 0]
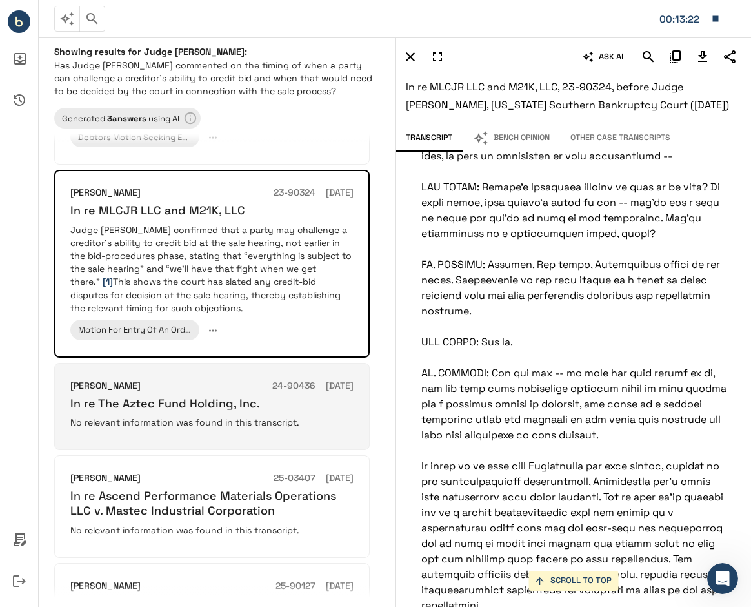
click at [218, 439] on div "[PERSON_NAME] 24-90436 [DATE] In re The Aztec Fund Holding, Inc. No relevant in…" at bounding box center [212, 406] width 316 height 87
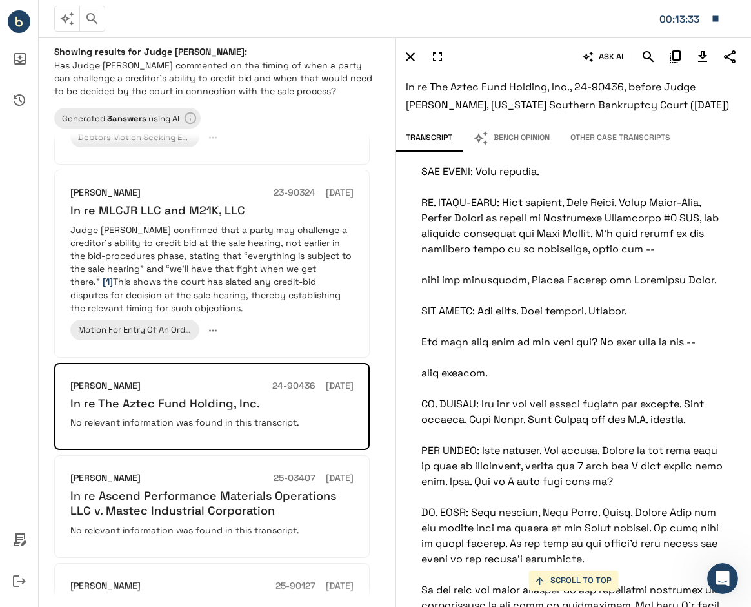
scroll to position [379, 0]
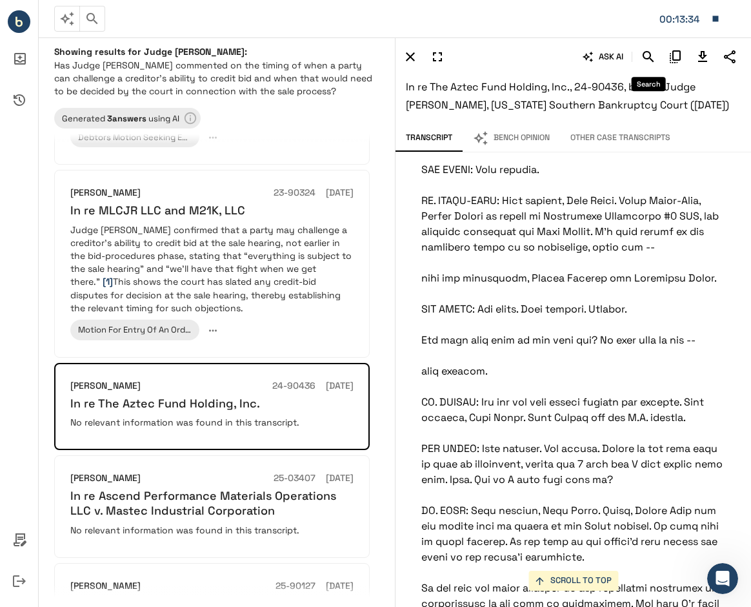
click at [650, 52] on icon "Search" at bounding box center [648, 56] width 15 height 15
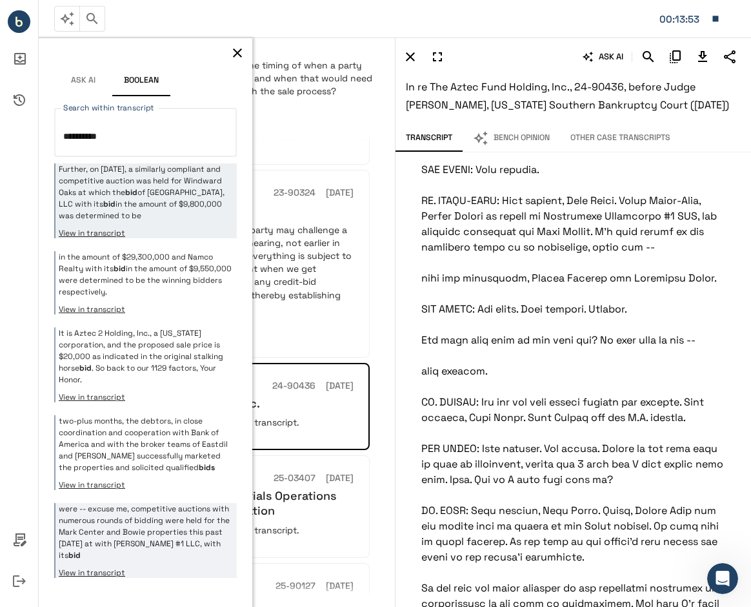
type textarea "**********"
click at [129, 515] on p "were -- excuse me, competitive auctions with numerous rounds of bidding were he…" at bounding box center [146, 532] width 175 height 58
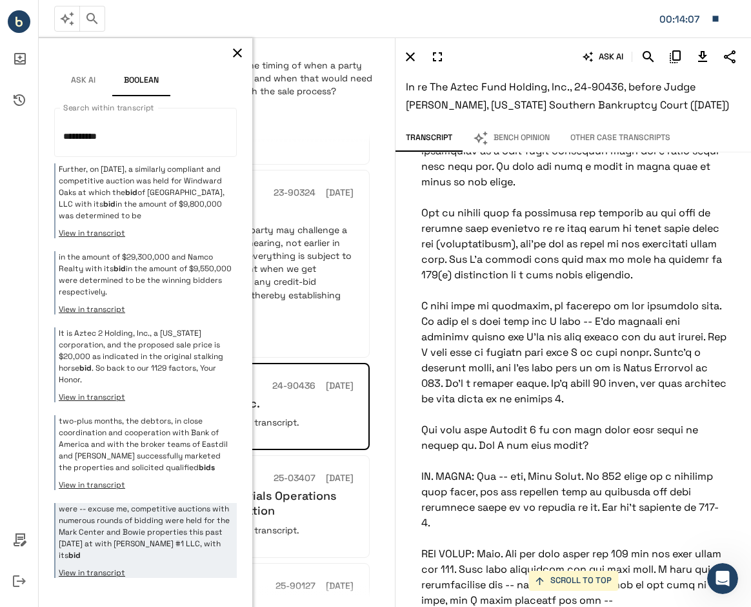
scroll to position [4394, 0]
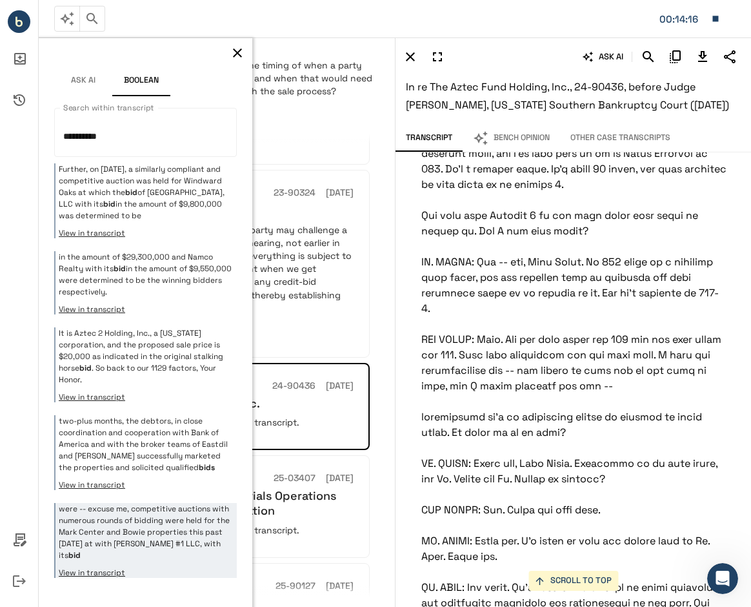
scroll to position [4609, 0]
click at [624, 335] on p "two-plus months, the debtors, in close coordination and cooperation with Bank o…" at bounding box center [574, 540] width 357 height 9980
click at [234, 53] on icon "button" at bounding box center [237, 52] width 15 height 15
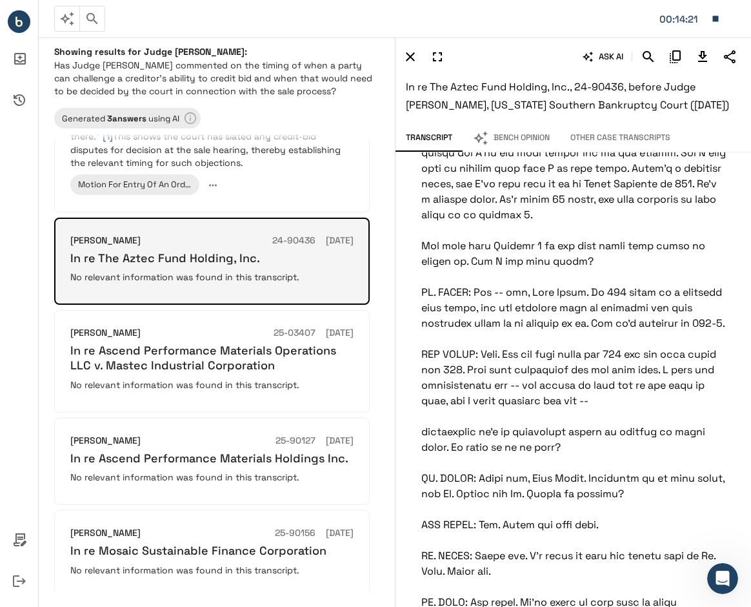
scroll to position [584, 0]
click at [169, 361] on h6 "In re Ascend Performance Materials Operations LLC v. Mastec Industrial Corporat…" at bounding box center [211, 357] width 283 height 30
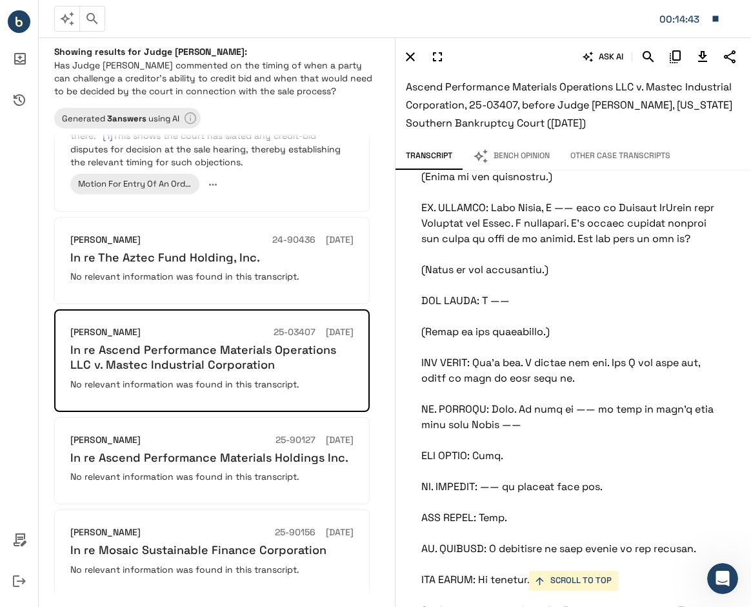
scroll to position [1837, 0]
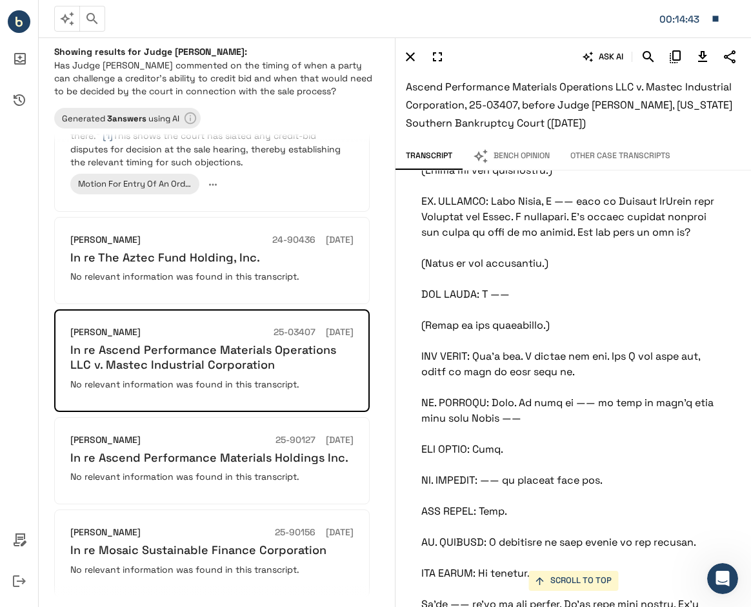
click at [648, 49] on icon "Search" at bounding box center [648, 56] width 15 height 15
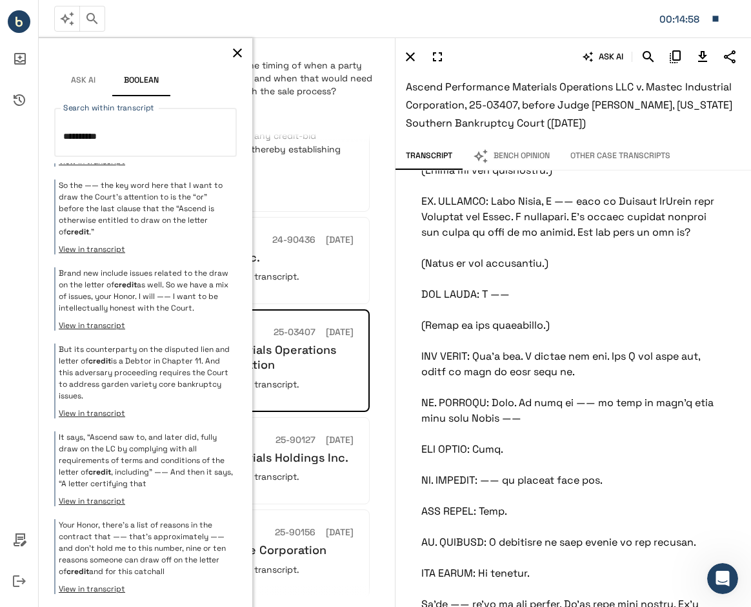
scroll to position [651, 0]
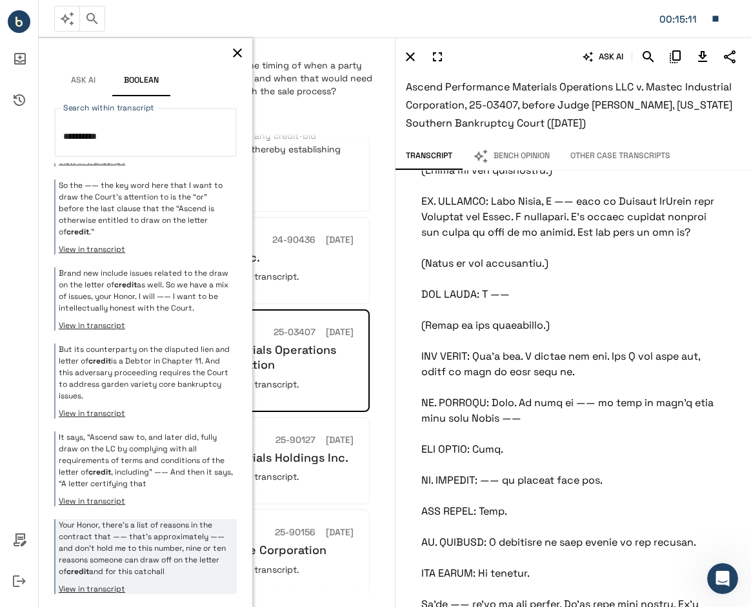
type textarea "**********"
click at [157, 526] on p "Your Honor, there’s a list of reasons in the contract that —— that’s approximat…" at bounding box center [146, 548] width 175 height 58
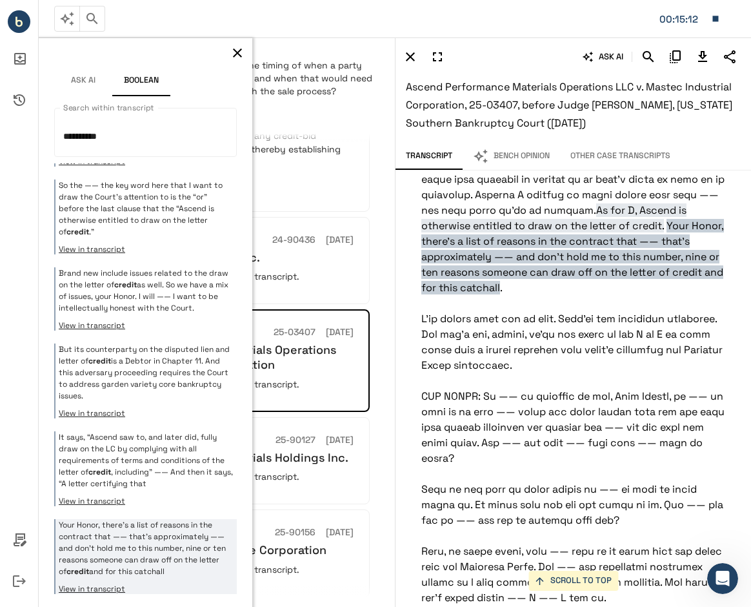
scroll to position [15535, 0]
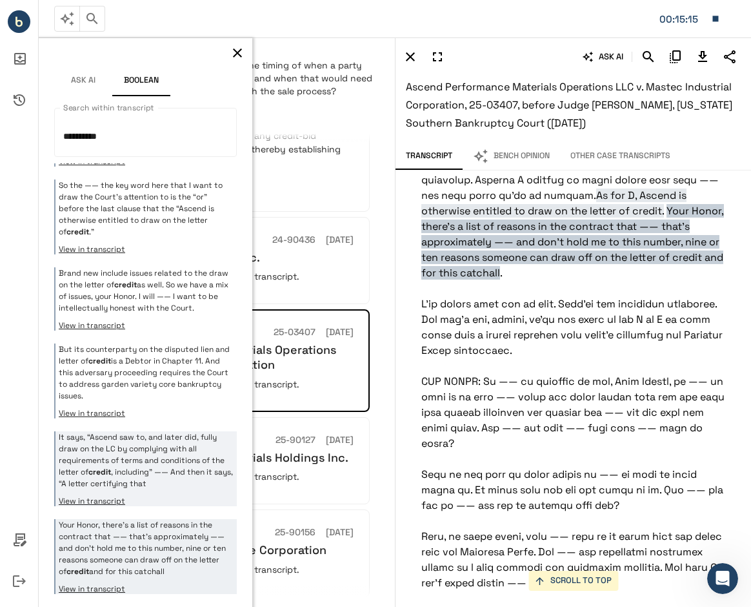
click at [157, 465] on p "It says, “Ascend saw to, and later did, fully draw on the LC by complying with …" at bounding box center [146, 460] width 175 height 58
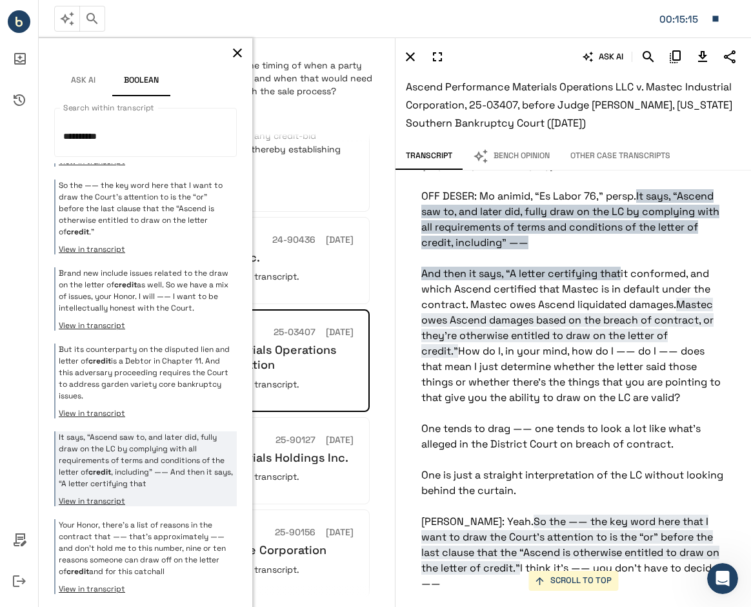
scroll to position [10857, 0]
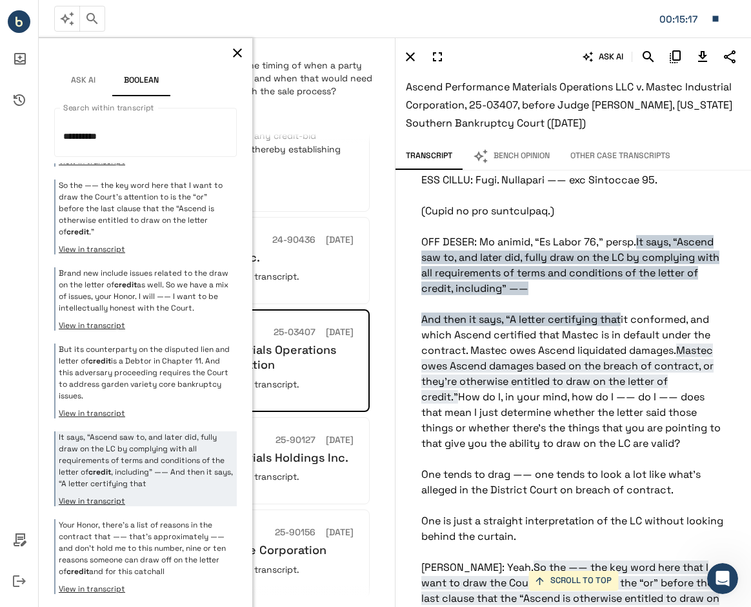
click at [230, 56] on icon "button" at bounding box center [237, 52] width 15 height 15
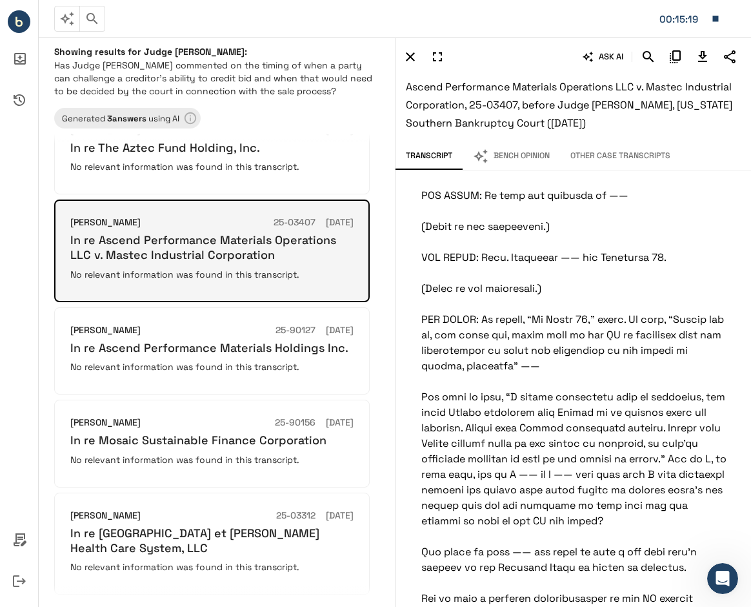
scroll to position [705, 0]
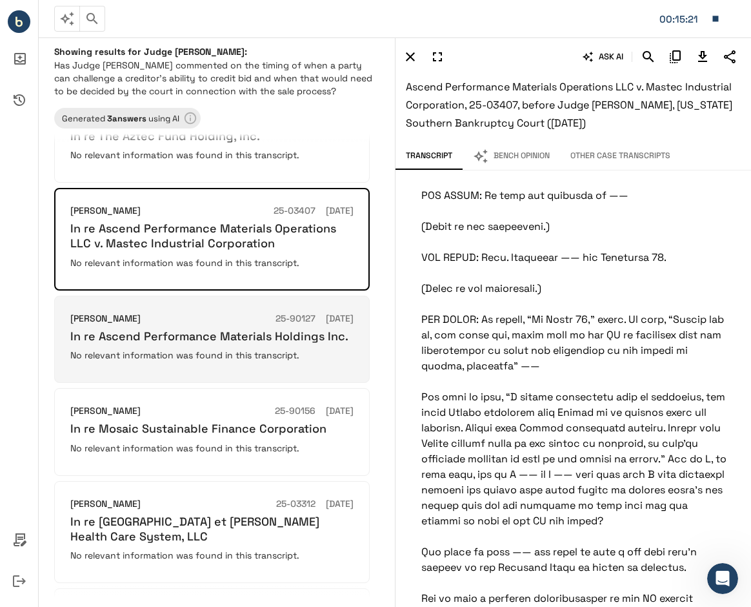
click at [190, 358] on p "No relevant information was found in this transcript." at bounding box center [211, 355] width 283 height 13
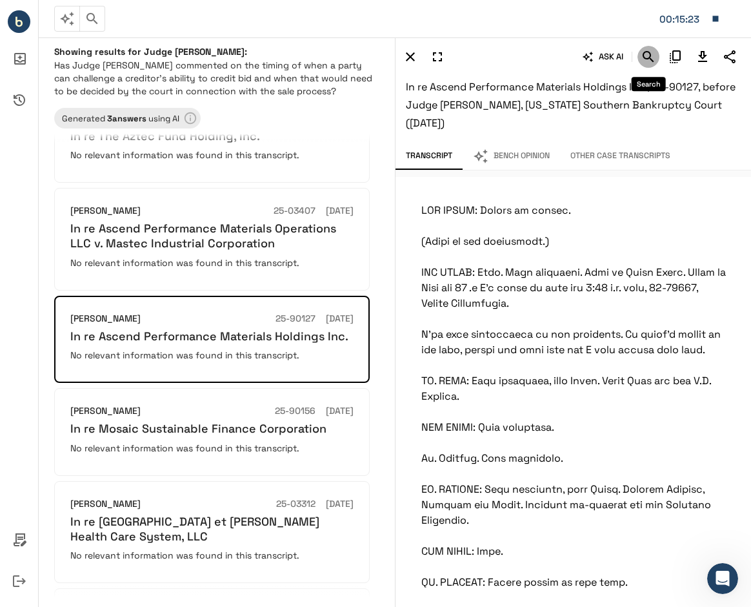
click at [651, 63] on icon "Search" at bounding box center [648, 56] width 15 height 15
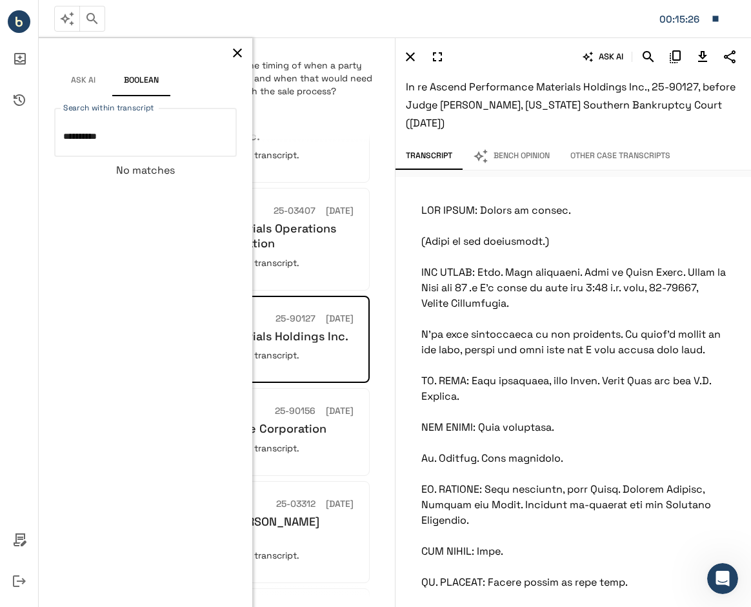
type textarea "**********"
click at [232, 52] on icon "button" at bounding box center [237, 52] width 15 height 15
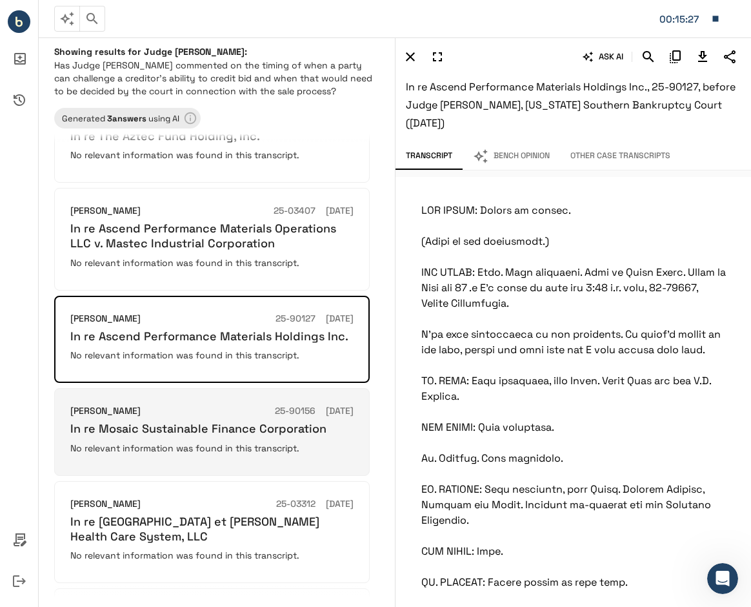
click at [203, 441] on p "No relevant information was found in this transcript." at bounding box center [211, 447] width 283 height 13
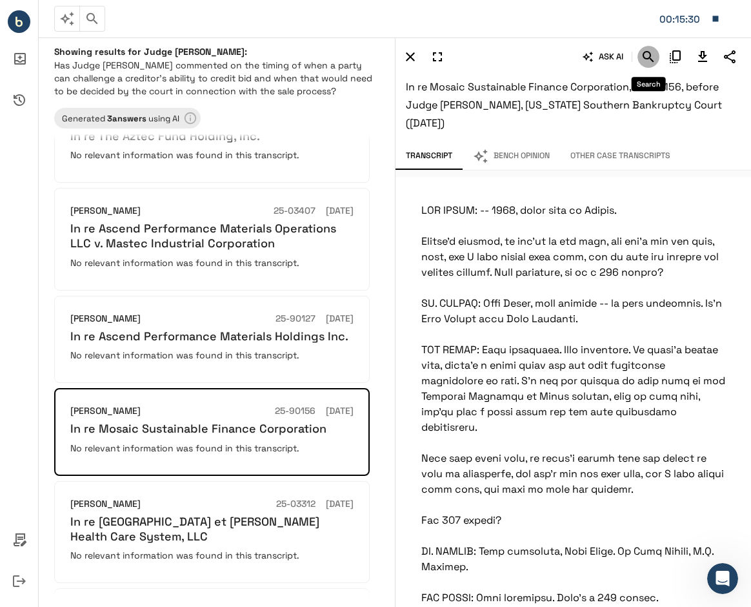
click at [645, 57] on icon "Search" at bounding box center [648, 56] width 11 height 11
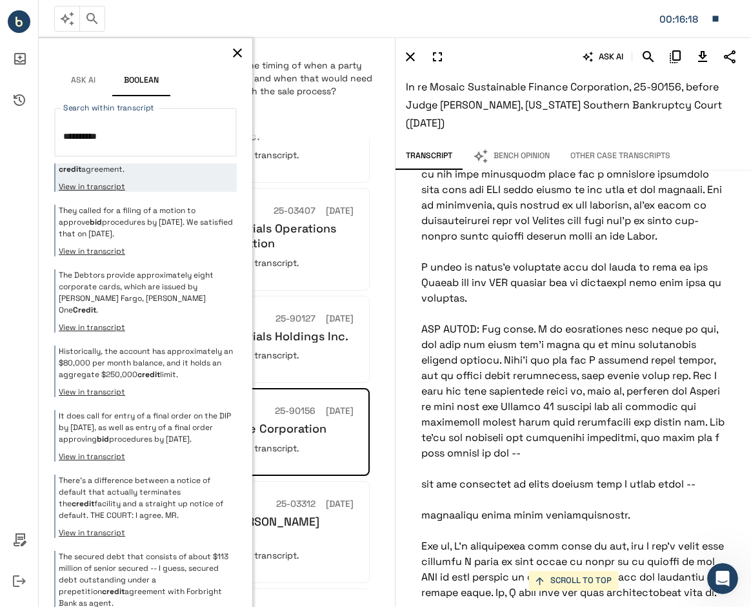
scroll to position [18447, 0]
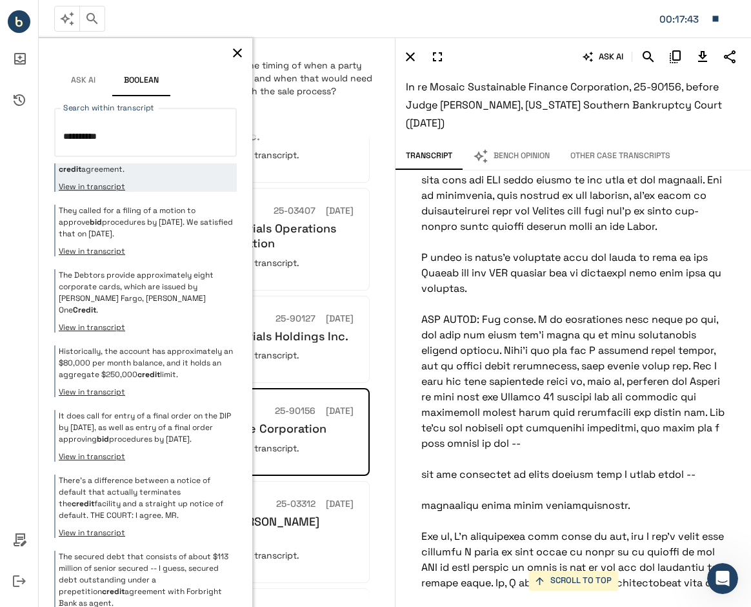
type textarea "**********"
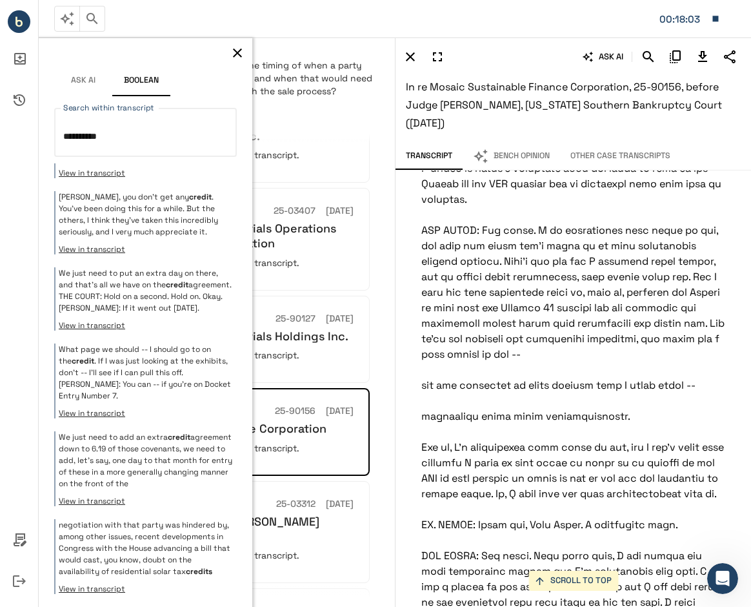
scroll to position [465, 0]
click at [230, 54] on icon "button" at bounding box center [237, 52] width 15 height 15
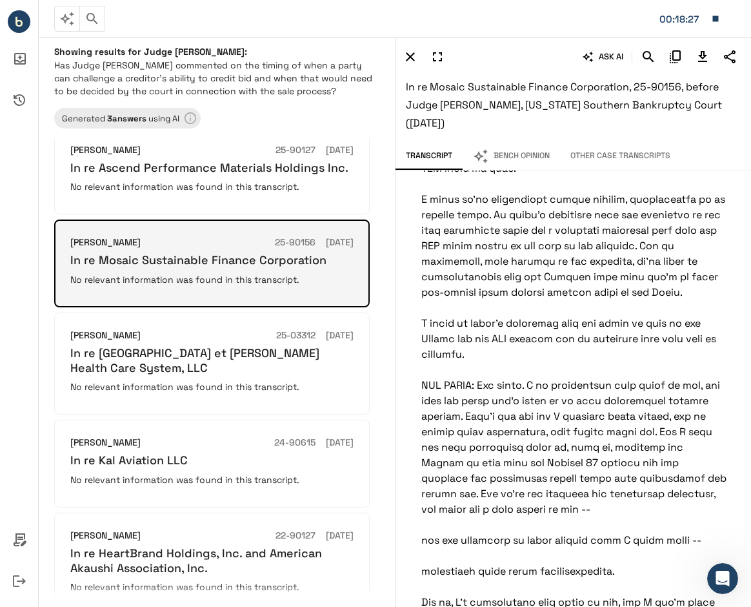
scroll to position [926, 0]
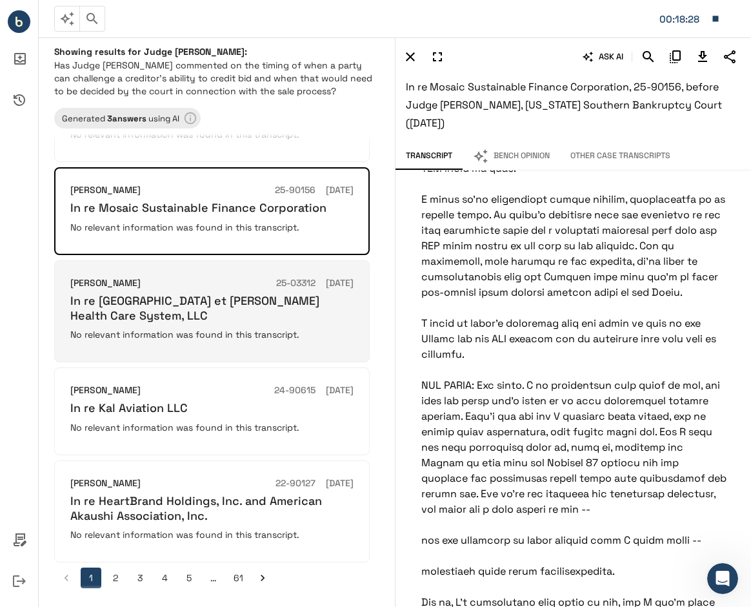
click at [205, 316] on h6 "In re [GEOGRAPHIC_DATA] et [PERSON_NAME] Health Care System, LLC" at bounding box center [211, 308] width 283 height 30
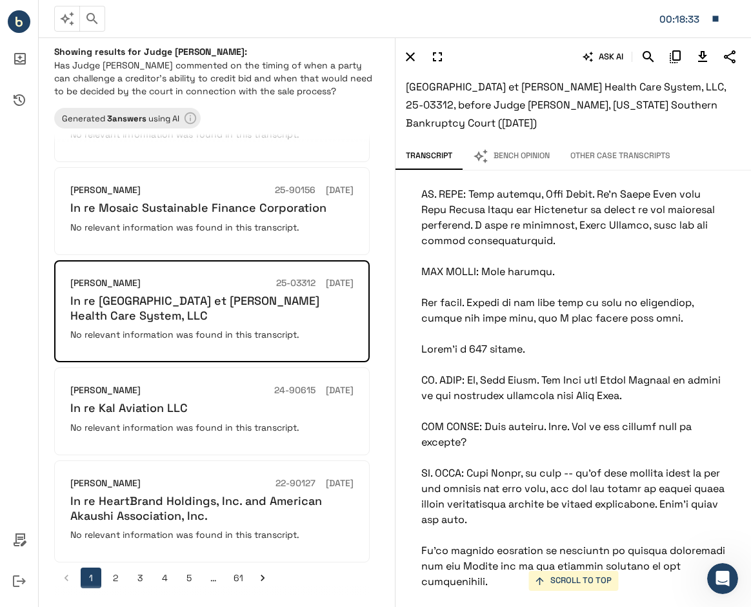
scroll to position [342, 0]
click at [641, 64] on icon "Search" at bounding box center [648, 56] width 15 height 15
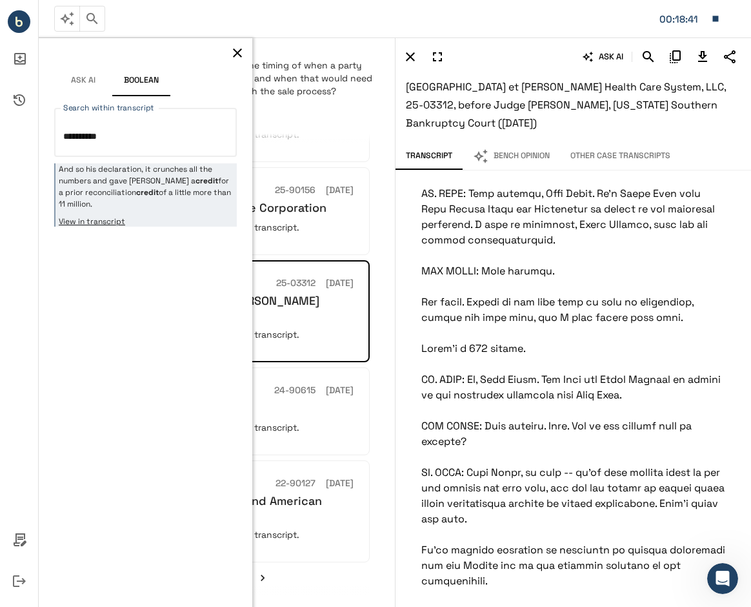
type textarea "**********"
click at [235, 52] on icon "button" at bounding box center [237, 52] width 15 height 15
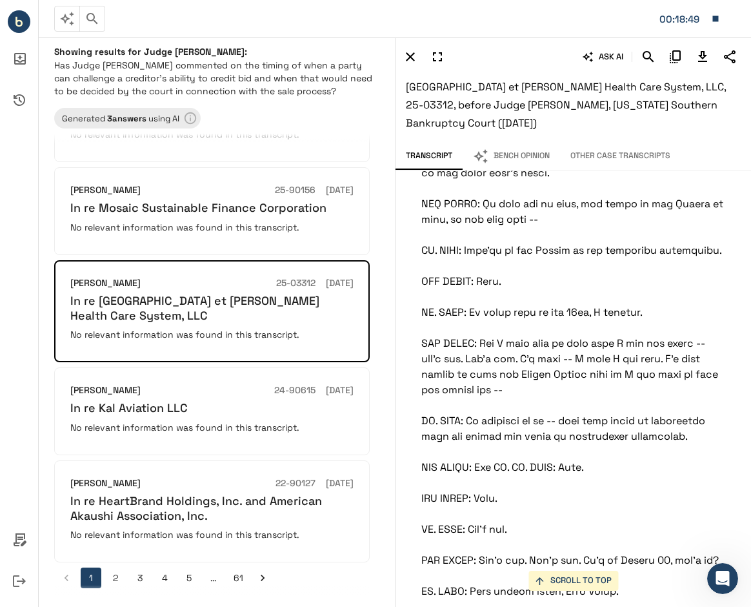
scroll to position [1076, 0]
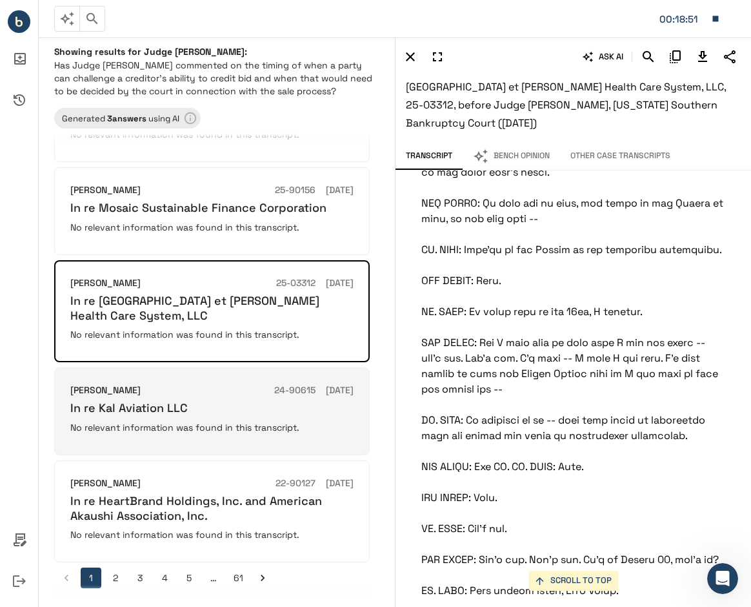
click at [242, 383] on div "[PERSON_NAME] 24-90615 [DATE]" at bounding box center [211, 390] width 283 height 14
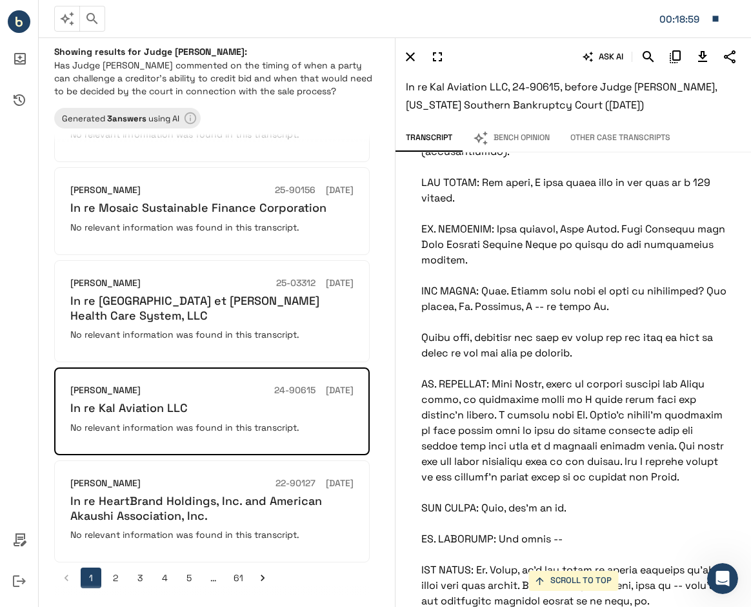
scroll to position [611, 0]
